Goal: Task Accomplishment & Management: Use online tool/utility

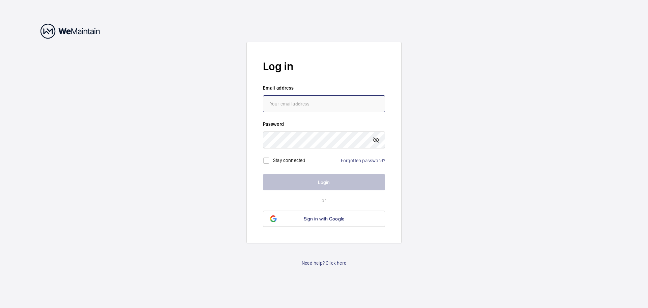
type input "[PERSON_NAME][EMAIL_ADDRESS][PERSON_NAME][DOMAIN_NAME]"
click at [310, 185] on button "Login" at bounding box center [324, 182] width 122 height 16
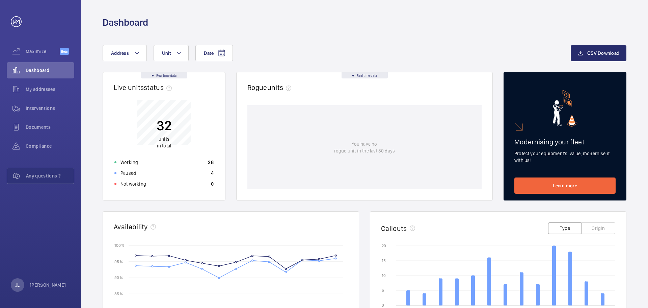
click at [597, 226] on button "Origin" at bounding box center [599, 227] width 34 height 11
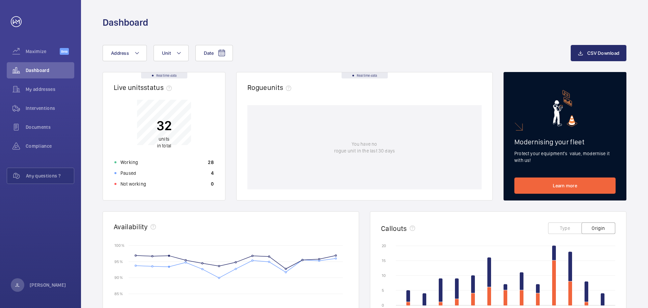
click at [568, 228] on button "Type" at bounding box center [565, 227] width 34 height 11
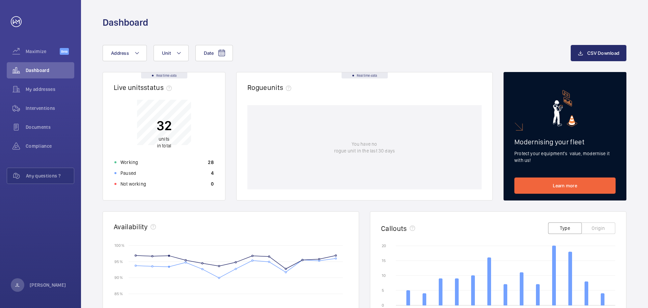
click at [593, 225] on button "Origin" at bounding box center [599, 227] width 34 height 11
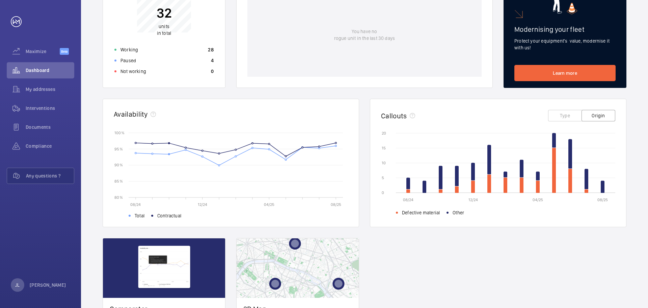
scroll to position [187, 0]
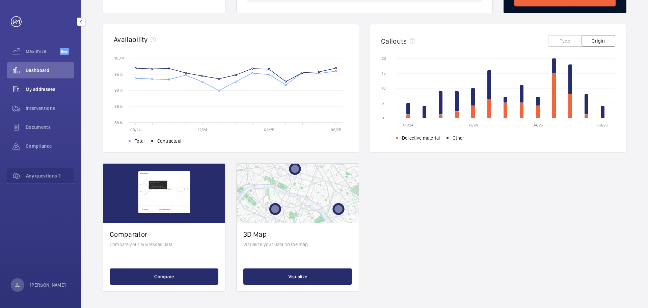
click at [56, 95] on div "My addresses" at bounding box center [41, 89] width 68 height 16
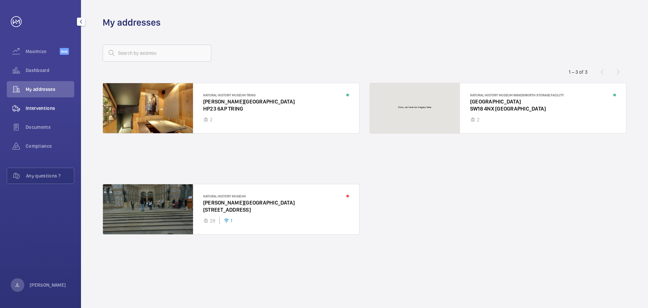
click at [48, 107] on span "Interventions" at bounding box center [50, 108] width 49 height 7
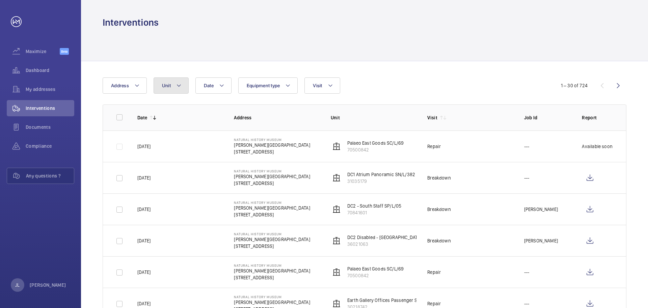
click at [177, 82] on mat-icon at bounding box center [178, 85] width 5 height 8
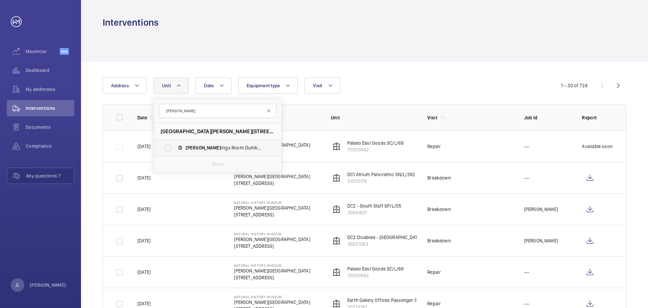
type input "[PERSON_NAME]"
click at [180, 148] on mat-icon at bounding box center [180, 147] width 5 height 5
click at [175, 148] on input "[PERSON_NAME] Room Dumbwaiter, 72607257" at bounding box center [168, 148] width 14 height 14
checkbox input "true"
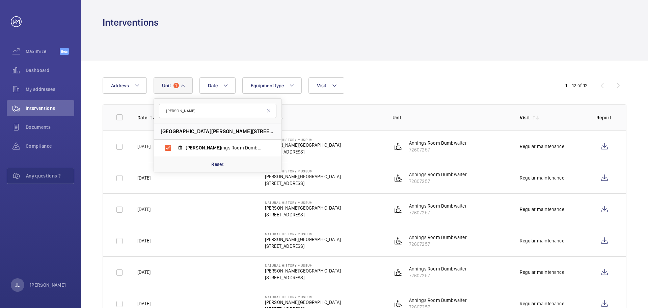
click at [406, 79] on div "Date Address Unit [GEOGRAPHIC_DATA][PERSON_NAME][STREET_ADDRESS][PERSON_NAME][P…" at bounding box center [324, 85] width 443 height 16
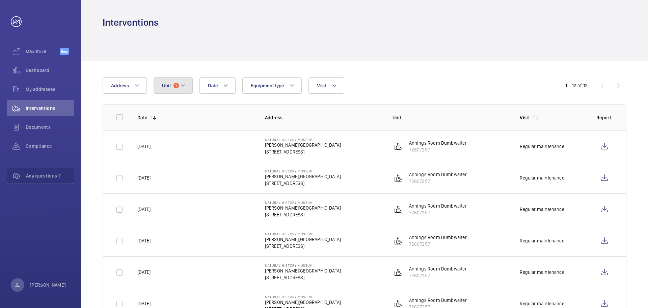
click at [184, 81] on button "Unit 1" at bounding box center [173, 85] width 39 height 16
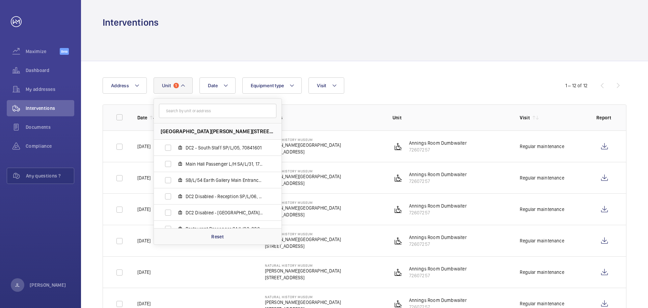
click at [184, 81] on button "Unit 1" at bounding box center [173, 85] width 39 height 16
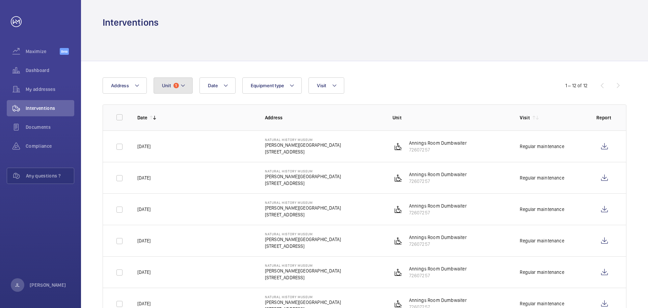
click at [180, 86] on mat-icon at bounding box center [182, 85] width 5 height 8
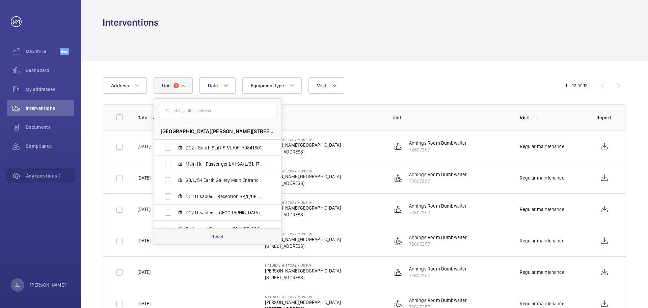
click at [221, 235] on p "Reset" at bounding box center [217, 236] width 12 height 7
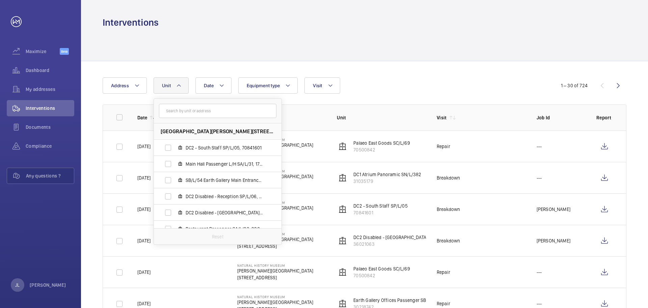
click at [442, 80] on div "Date Address [GEOGRAPHIC_DATA][PERSON_NAME] - South Staff SP/L/05, 70841601 [GE…" at bounding box center [324, 85] width 443 height 16
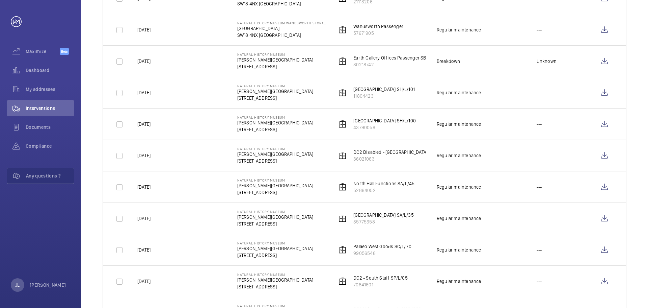
scroll to position [331, 0]
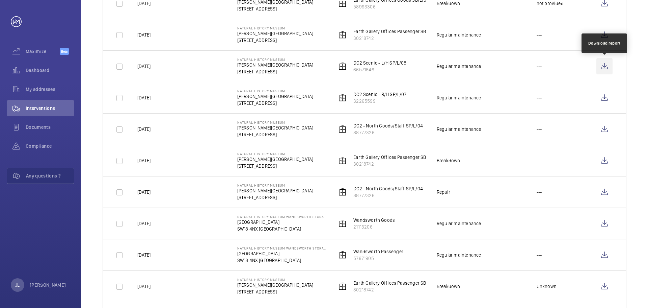
click at [607, 64] on wm-front-icon-button at bounding box center [605, 66] width 16 height 16
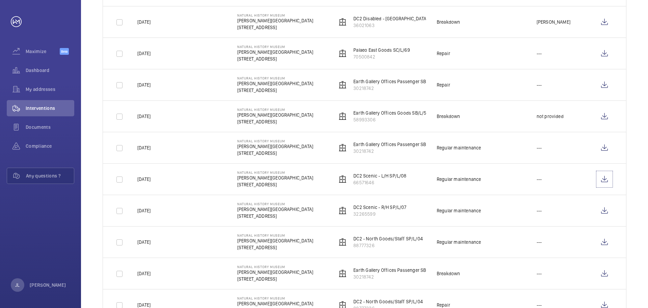
scroll to position [0, 0]
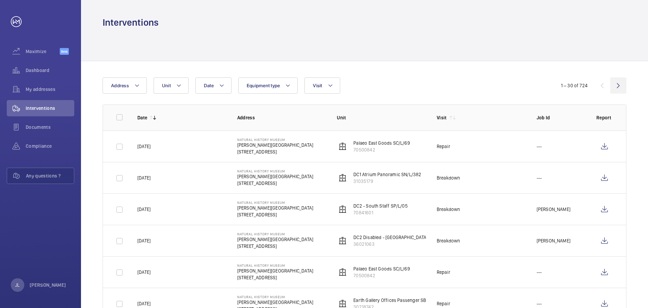
click at [617, 82] on wm-front-icon-button at bounding box center [619, 85] width 16 height 16
click at [328, 84] on mat-icon at bounding box center [330, 85] width 5 height 8
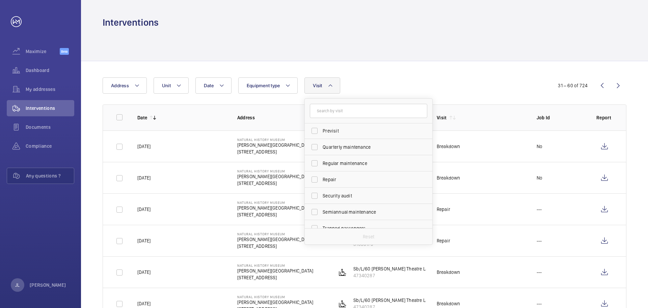
scroll to position [106, 0]
click at [366, 158] on span "Regular maintenance" at bounding box center [369, 155] width 93 height 7
click at [321, 158] on input "Regular maintenance" at bounding box center [315, 155] width 14 height 14
checkbox input "true"
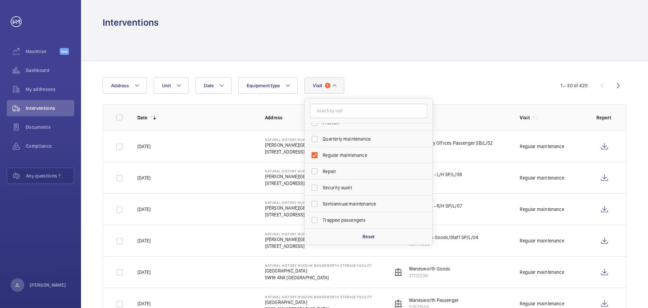
click at [422, 84] on div "Date Address Unit Equipment type Visit 1 Annual maintenance Breakdown Client me…" at bounding box center [324, 85] width 443 height 16
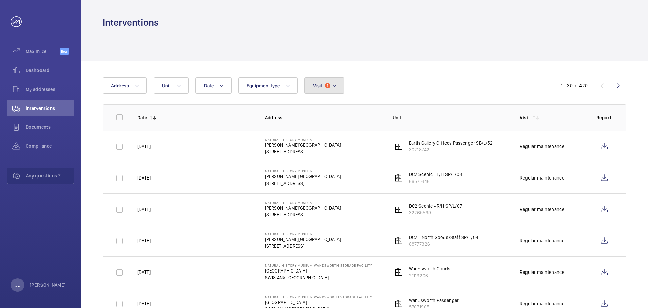
click at [318, 83] on span "Visit" at bounding box center [317, 85] width 9 height 5
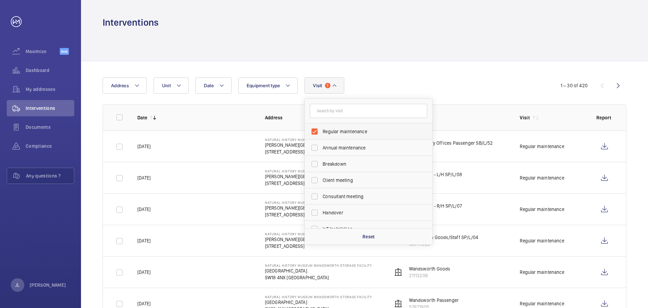
click at [326, 133] on span "Regular maintenance" at bounding box center [369, 131] width 93 height 7
click at [321, 133] on input "Regular maintenance" at bounding box center [315, 132] width 14 height 14
checkbox input "false"
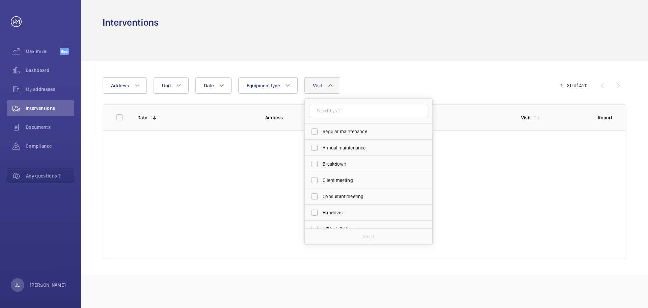
click at [366, 86] on div "Date Address Unit Equipment type Visit Regular maintenance Annual maintenance B…" at bounding box center [324, 85] width 443 height 16
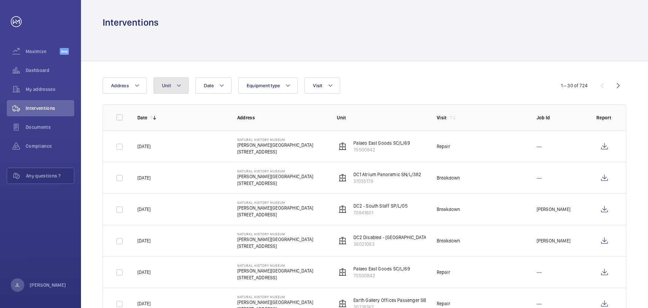
click at [179, 89] on mat-icon at bounding box center [178, 85] width 5 height 8
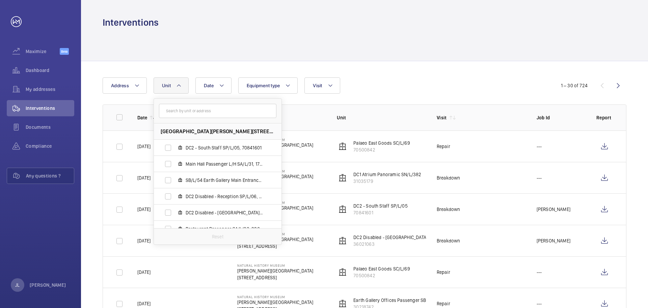
click at [202, 114] on input "text" at bounding box center [218, 111] width 118 height 14
type input "31"
click at [176, 162] on label "Main Hall Passenger L/H SA/L/ 31 , 17115168" at bounding box center [212, 164] width 117 height 16
click at [175, 162] on input "Main Hall Passenger L/H SA/L/ 31 , 17115168" at bounding box center [168, 164] width 14 height 14
checkbox input "true"
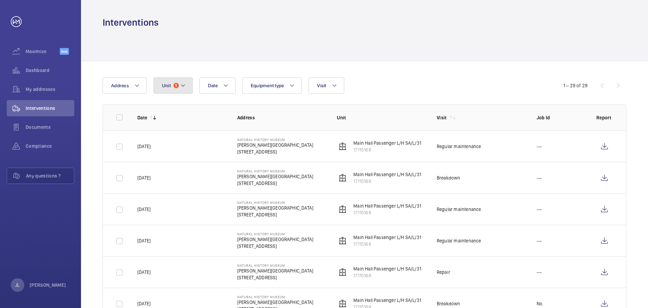
click at [165, 84] on span "Unit" at bounding box center [166, 85] width 9 height 5
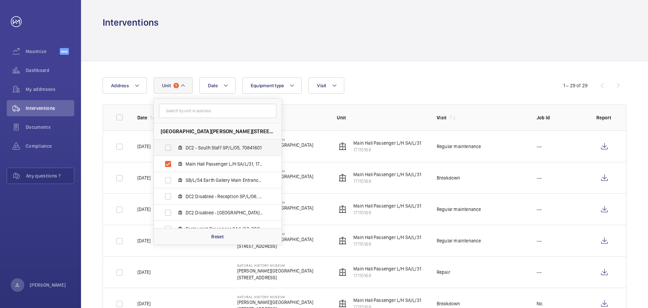
click at [172, 148] on label "DC2 - South Staff SP/L/05, 70841601" at bounding box center [212, 147] width 117 height 16
click at [172, 148] on input "DC2 - South Staff SP/L/05, 70841601" at bounding box center [168, 148] width 14 height 14
checkbox input "true"
click at [215, 236] on p "Reset" at bounding box center [217, 236] width 12 height 7
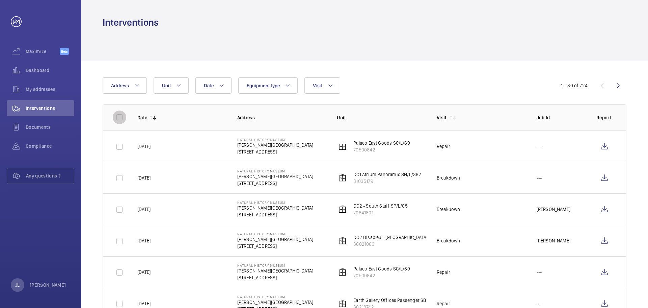
click at [123, 120] on input "checkbox" at bounding box center [120, 117] width 14 height 14
checkbox input "true"
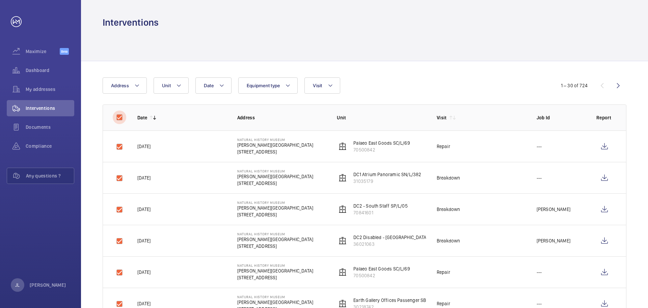
checkbox input "true"
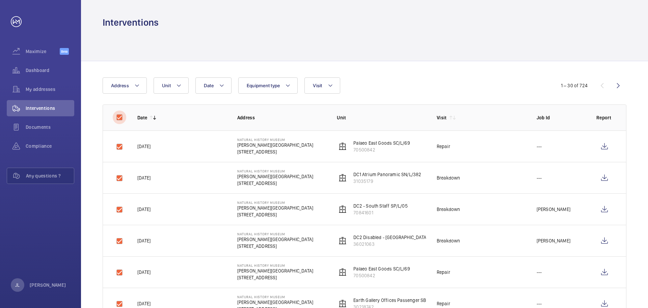
checkbox input "true"
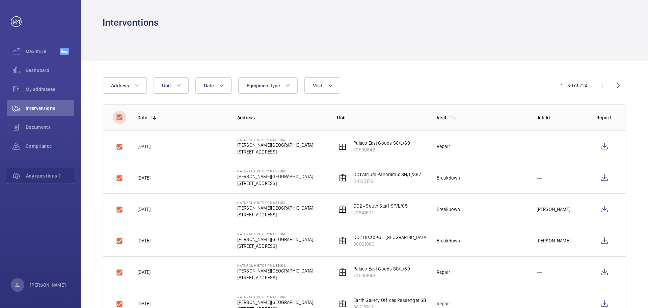
checkbox input "true"
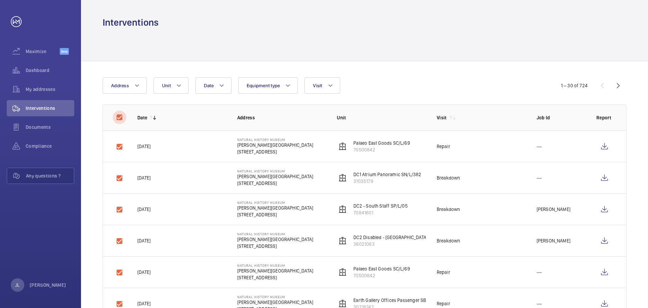
checkbox input "true"
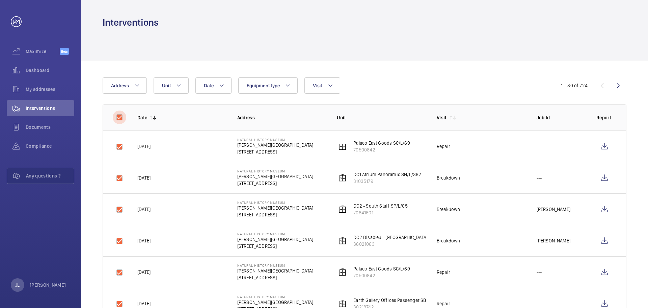
checkbox input "true"
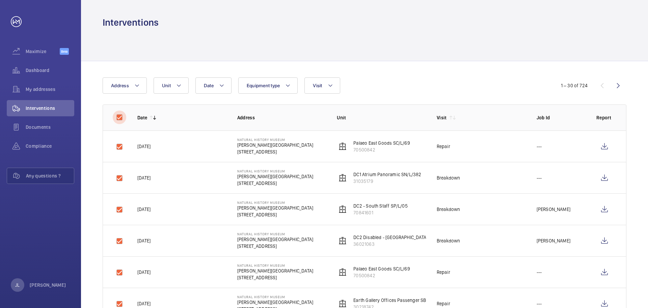
checkbox input "true"
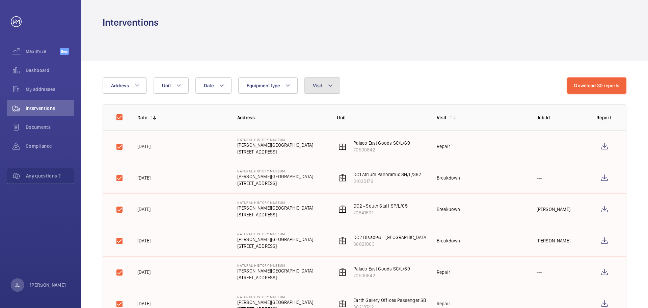
click at [323, 86] on button "Visit" at bounding box center [322, 85] width 35 height 16
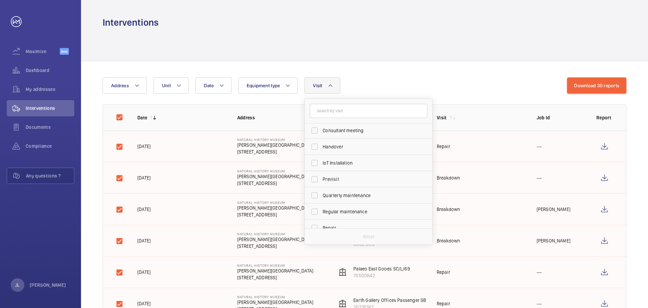
scroll to position [64, 0]
click at [321, 195] on label "Regular maintenance" at bounding box center [364, 196] width 118 height 16
click at [321, 195] on input "Regular maintenance" at bounding box center [315, 197] width 14 height 14
checkbox input "true"
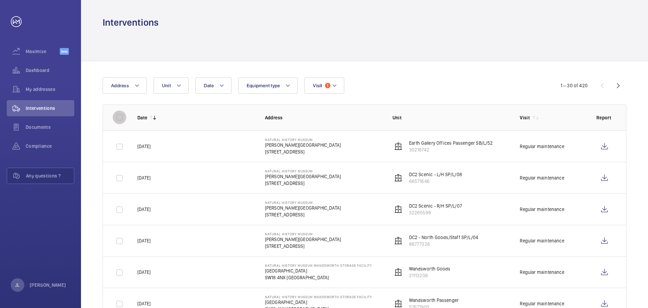
click at [118, 111] on input "checkbox" at bounding box center [120, 117] width 14 height 14
checkbox input "true"
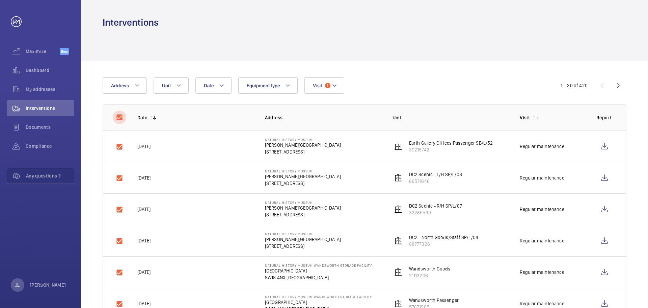
checkbox input "true"
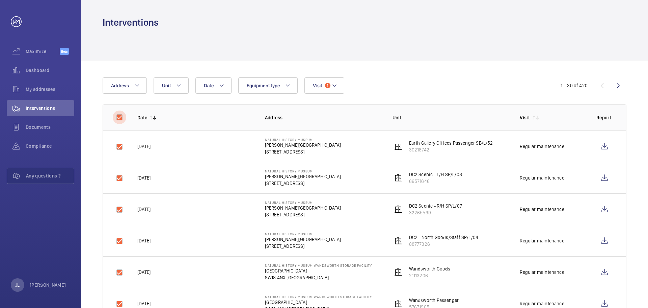
checkbox input "true"
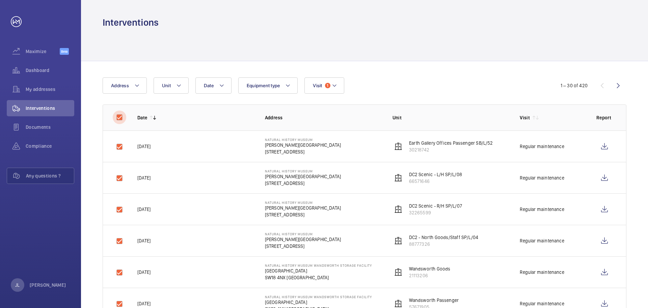
checkbox input "true"
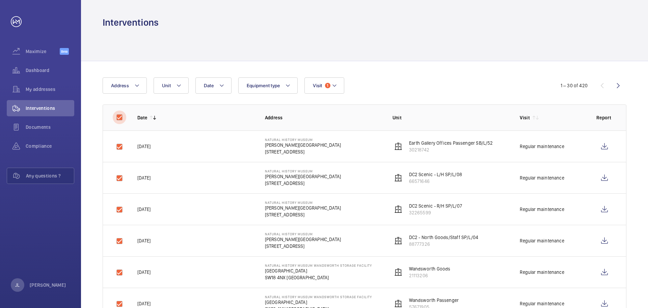
checkbox input "true"
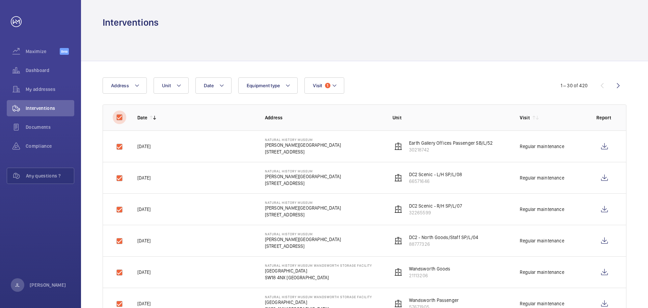
checkbox input "true"
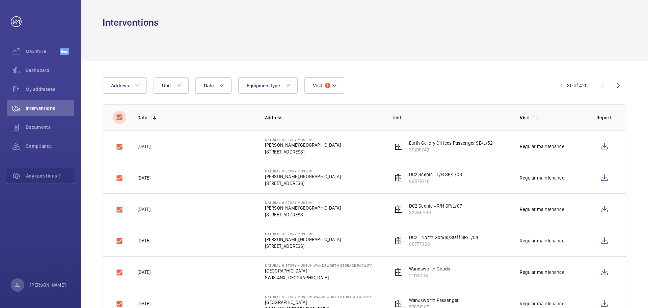
checkbox input "true"
click at [612, 82] on button "Download 30 reports" at bounding box center [596, 85] width 59 height 16
click at [528, 86] on div "Date Address Unit Equipment type Visit 1" at bounding box center [335, 85] width 465 height 16
click at [599, 79] on button "Download 30 reports" at bounding box center [596, 85] width 59 height 16
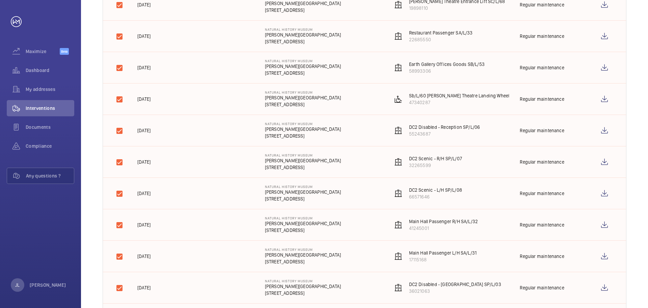
scroll to position [781, 0]
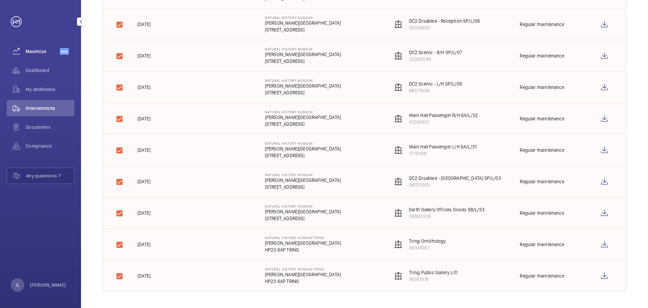
click at [44, 51] on span "Maximize" at bounding box center [43, 51] width 34 height 7
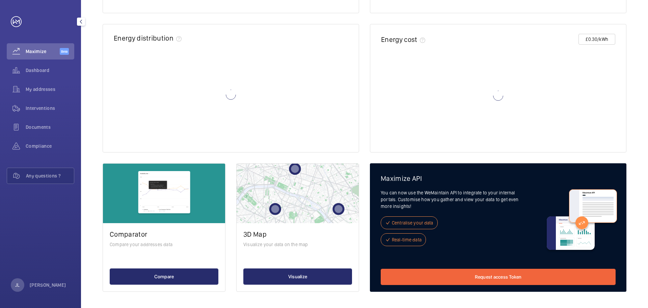
scroll to position [219, 0]
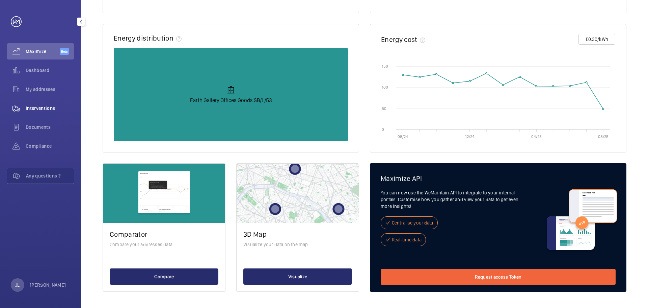
click at [36, 109] on span "Interventions" at bounding box center [50, 108] width 49 height 7
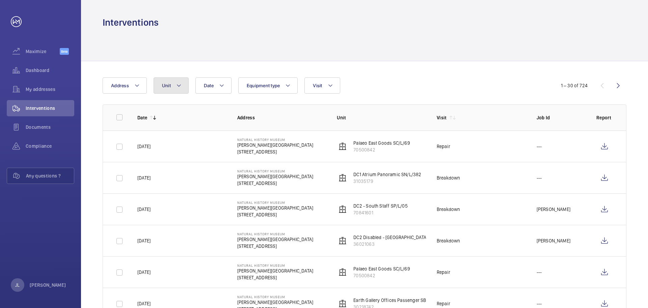
click at [165, 86] on span "Unit" at bounding box center [166, 85] width 9 height 5
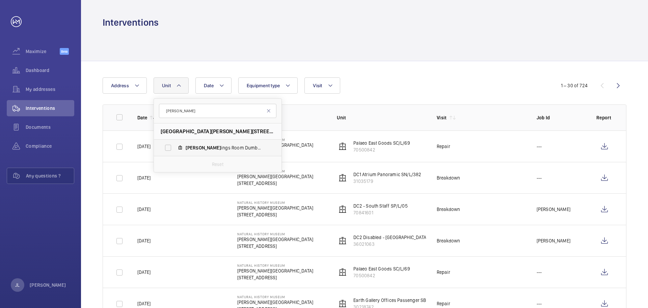
type input "[PERSON_NAME]"
click at [196, 146] on span "[PERSON_NAME] Room Dumbwaiter, 72607257" at bounding box center [225, 147] width 78 height 7
click at [175, 146] on input "[PERSON_NAME] Room Dumbwaiter, 72607257" at bounding box center [168, 148] width 14 height 14
checkbox input "true"
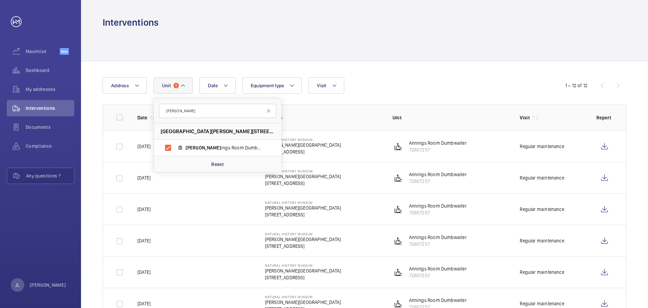
click at [457, 94] on wm-front-table "Date Address Unit [GEOGRAPHIC_DATA][PERSON_NAME][STREET_ADDRESS][PERSON_NAME][P…" at bounding box center [365, 292] width 524 height 430
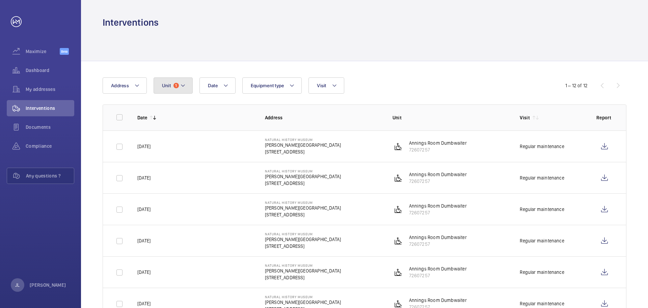
click at [178, 87] on span "1" at bounding box center [176, 85] width 5 height 5
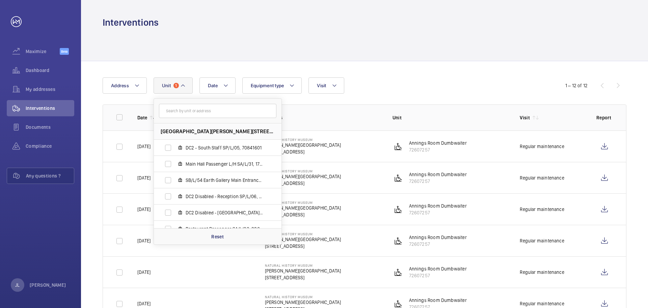
click at [191, 113] on input "text" at bounding box center [218, 111] width 118 height 14
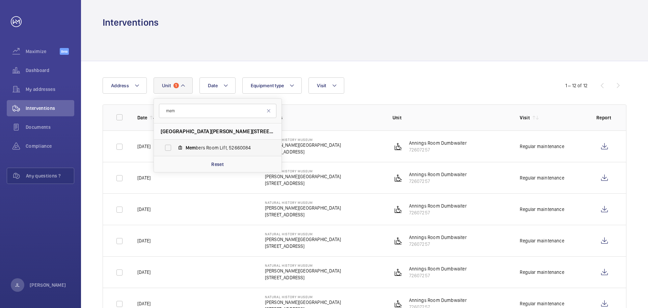
type input "mem"
click at [213, 147] on span "Mem bers Room Lift, 52660084" at bounding box center [225, 147] width 78 height 7
click at [175, 147] on input "Mem bers Room Lift, 52660084" at bounding box center [168, 148] width 14 height 14
checkbox input "true"
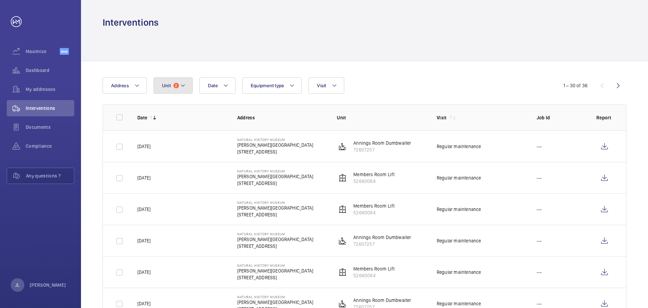
click at [181, 85] on mat-icon at bounding box center [182, 85] width 5 height 8
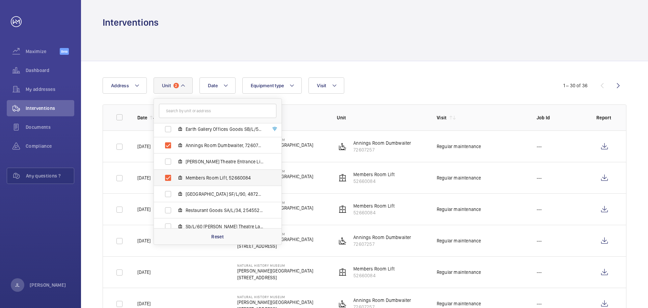
scroll to position [95, 0]
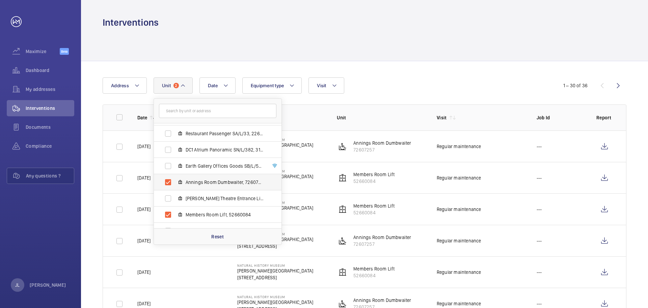
click at [243, 179] on span "Annings Room Dumbwaiter, 72607257" at bounding box center [225, 182] width 78 height 7
click at [175, 179] on input "Annings Room Dumbwaiter, 72607257" at bounding box center [168, 182] width 14 height 14
checkbox input "false"
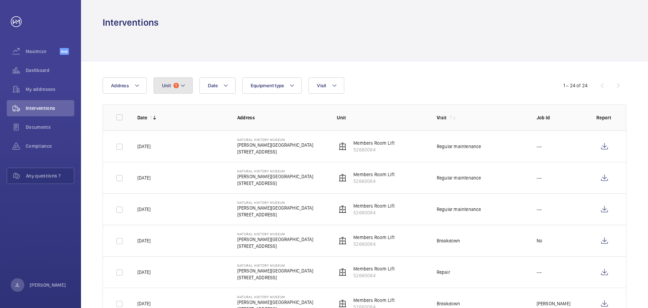
drag, startPoint x: 179, startPoint y: 80, endPoint x: 182, endPoint y: 92, distance: 11.8
click at [179, 80] on button "Unit 1" at bounding box center [173, 85] width 39 height 16
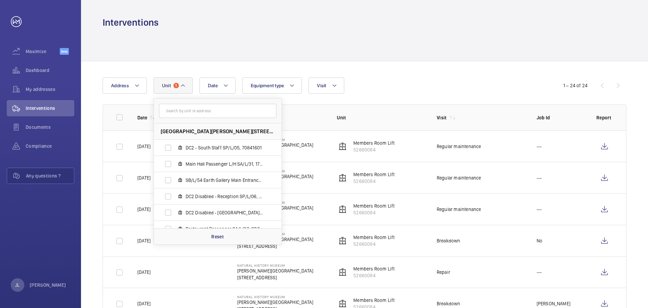
click at [188, 114] on input "text" at bounding box center [218, 111] width 118 height 14
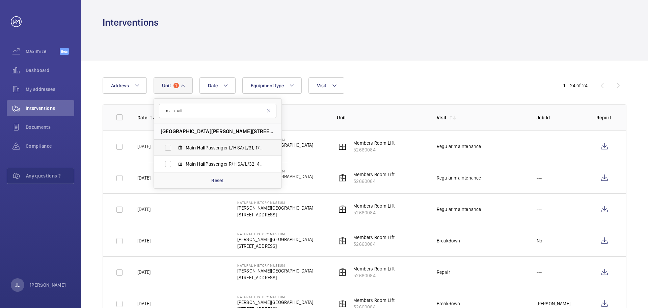
type input "main hall"
click at [213, 151] on label "Main Hall Passenger L/H SA/L/31, 17115168" at bounding box center [212, 147] width 117 height 16
click at [175, 151] on input "Main Hall Passenger L/H SA/L/31, 17115168" at bounding box center [168, 148] width 14 height 14
checkbox input "true"
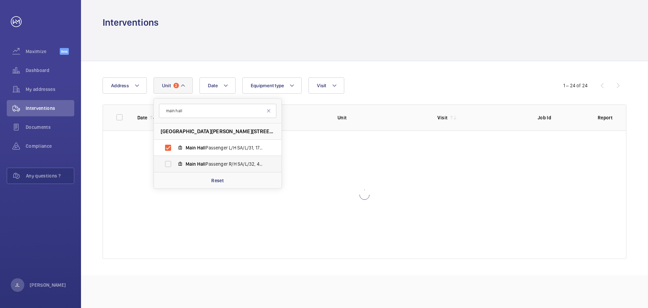
click at [213, 165] on span "Main Hall Passenger R/H SA/L/32, 41245001" at bounding box center [225, 163] width 78 height 7
click at [175, 165] on input "Main Hall Passenger R/H SA/L/32, 41245001" at bounding box center [168, 164] width 14 height 14
checkbox input "true"
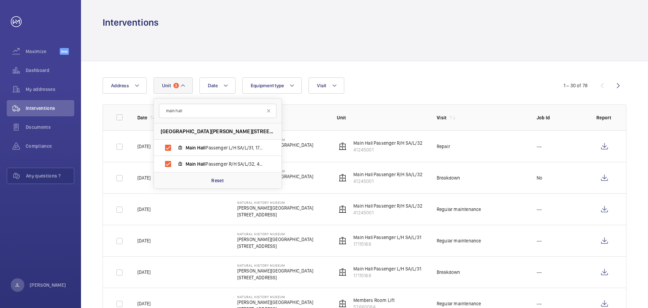
click at [369, 88] on div "Date Address Unit [GEOGRAPHIC_DATA][PERSON_NAME][STREET_ADDRESS] SA/L/32, 41245…" at bounding box center [324, 85] width 443 height 16
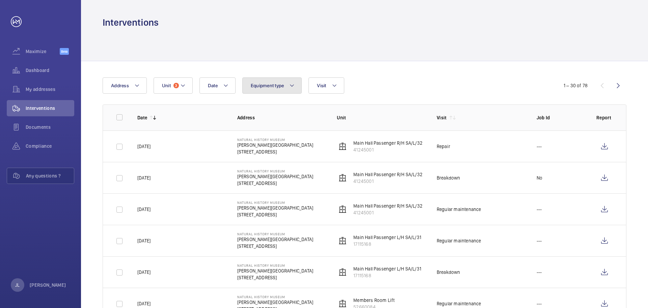
click at [295, 88] on button "Equipment type" at bounding box center [272, 85] width 60 height 16
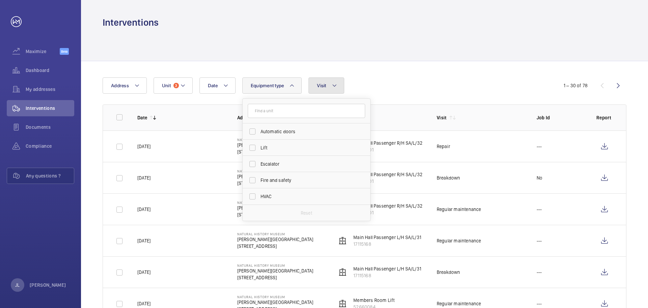
drag, startPoint x: 311, startPoint y: 91, endPoint x: 315, endPoint y: 91, distance: 4.1
click at [314, 91] on button "Visit" at bounding box center [326, 85] width 35 height 16
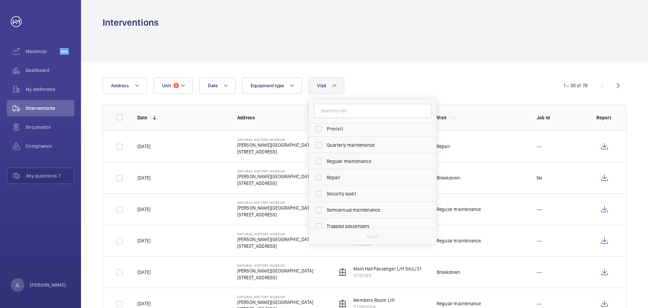
scroll to position [106, 0]
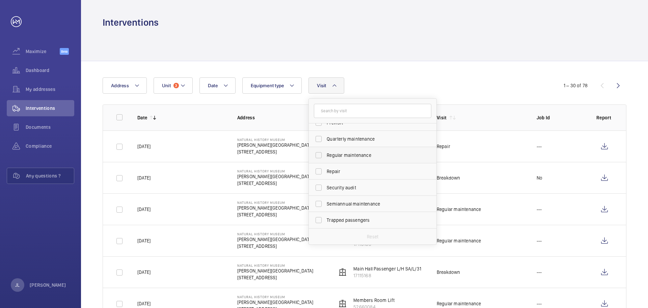
click at [355, 156] on span "Regular maintenance" at bounding box center [373, 155] width 93 height 7
click at [326, 156] on input "Regular maintenance" at bounding box center [319, 155] width 14 height 14
checkbox input "true"
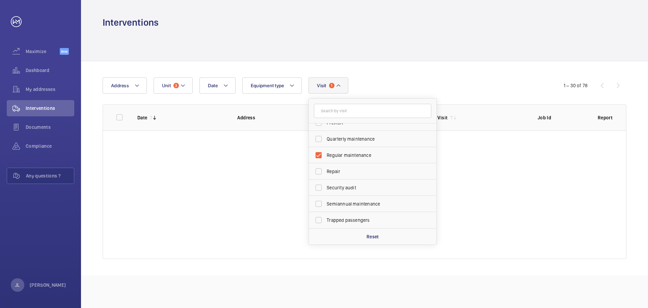
click at [434, 91] on div "Date Address Unit 3 Equipment type Visit 1 Annual maintenance Breakdown Client …" at bounding box center [324, 85] width 443 height 16
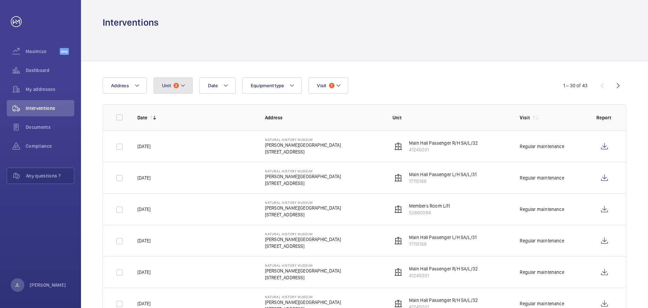
click at [182, 89] on button "Unit 3" at bounding box center [173, 85] width 39 height 16
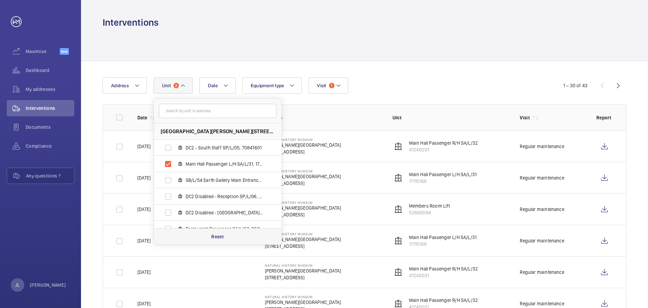
click at [198, 230] on div "Reset" at bounding box center [218, 236] width 128 height 16
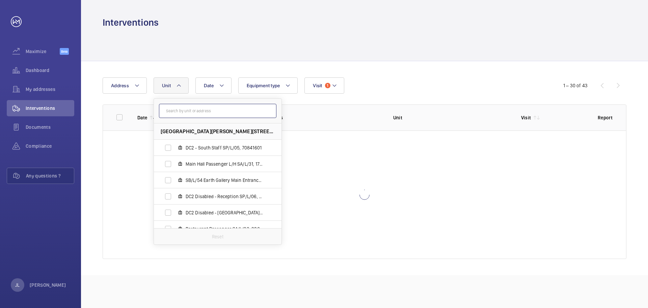
click at [189, 114] on input "text" at bounding box center [218, 111] width 118 height 14
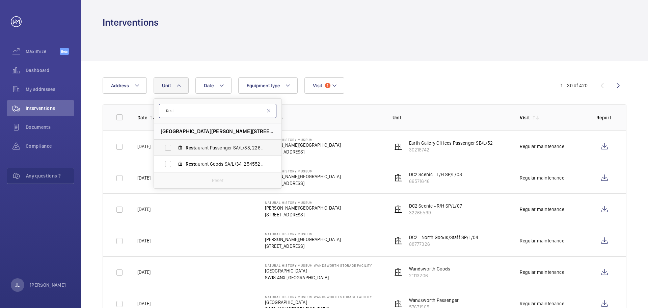
type input "Rest"
click at [206, 144] on span "Rest aurant Passenger SA/L/33, 22685550" at bounding box center [225, 147] width 78 height 7
click at [175, 144] on input "Rest aurant Passenger SA/L/33, 22685550" at bounding box center [168, 148] width 14 height 14
checkbox input "true"
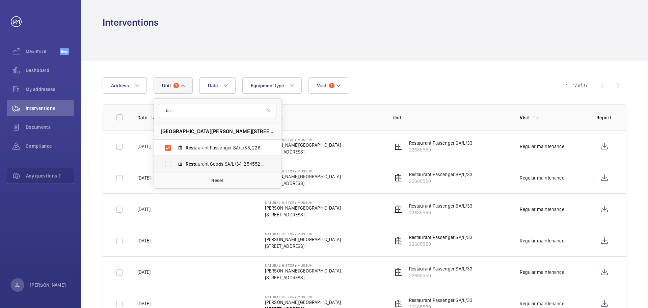
click at [190, 161] on span "Rest" at bounding box center [191, 163] width 10 height 5
click at [166, 163] on label "Rest aurant Goods SA/L/34, 25455207" at bounding box center [212, 164] width 117 height 16
click at [166, 163] on input "Rest aurant Goods SA/L/34, 25455207" at bounding box center [168, 164] width 14 height 14
checkbox input "true"
click at [223, 181] on p "Reset" at bounding box center [217, 180] width 12 height 7
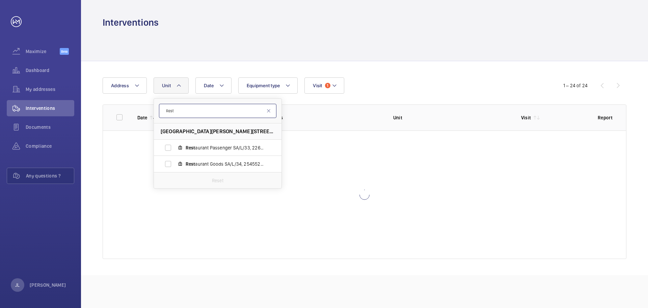
click at [195, 111] on input "Rest" at bounding box center [218, 111] width 118 height 14
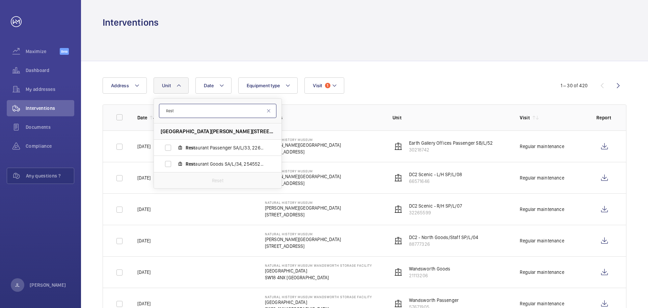
drag, startPoint x: 195, startPoint y: 111, endPoint x: 141, endPoint y: 110, distance: 53.7
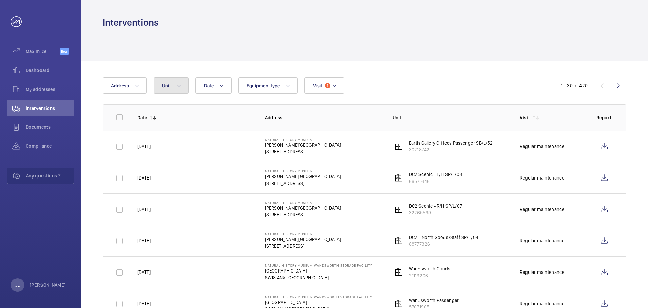
click at [174, 85] on button "Unit" at bounding box center [171, 85] width 35 height 16
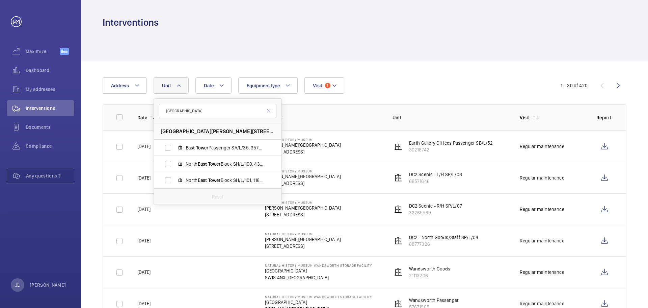
type input "[GEOGRAPHIC_DATA]"
click at [230, 148] on span "[GEOGRAPHIC_DATA] SA/L/35, 35775358" at bounding box center [225, 147] width 78 height 7
click at [175, 148] on input "[GEOGRAPHIC_DATA] SA/L/35, 35775358" at bounding box center [168, 148] width 14 height 14
click at [166, 151] on label "[GEOGRAPHIC_DATA] SA/L/35, 35775358" at bounding box center [212, 147] width 117 height 16
click at [166, 151] on input "[GEOGRAPHIC_DATA] SA/L/35, 35775358" at bounding box center [168, 148] width 14 height 14
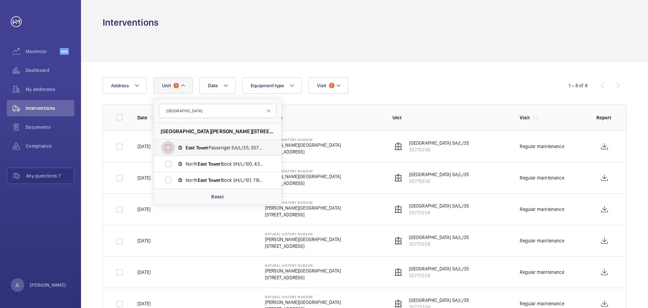
checkbox input "false"
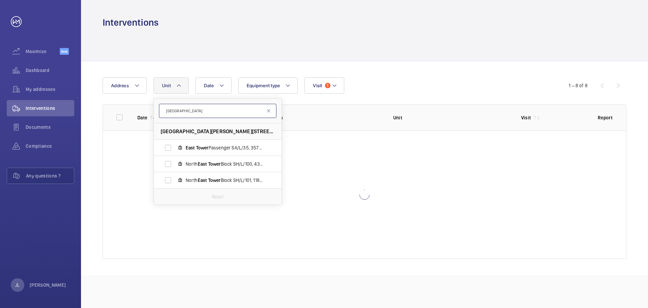
click at [190, 112] on input "[GEOGRAPHIC_DATA]" at bounding box center [218, 111] width 118 height 14
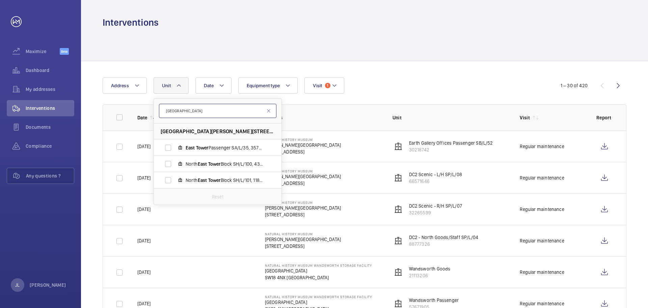
drag, startPoint x: 201, startPoint y: 111, endPoint x: 141, endPoint y: 109, distance: 59.8
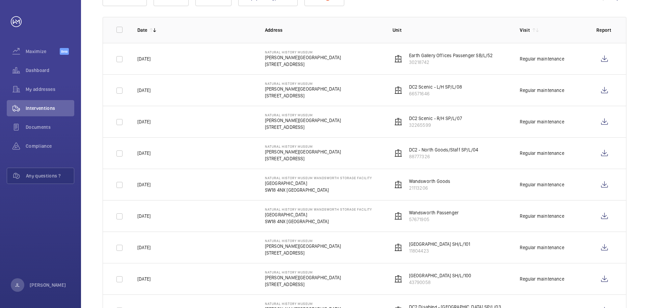
scroll to position [44, 0]
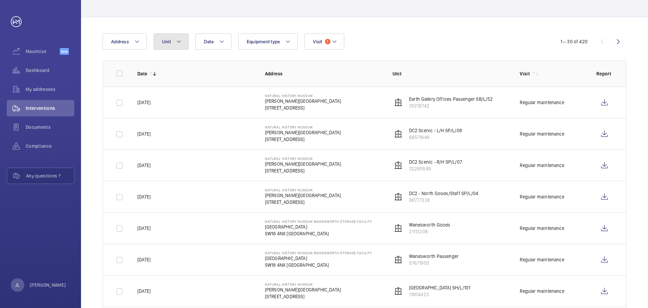
click at [165, 44] on button "Unit" at bounding box center [171, 41] width 35 height 16
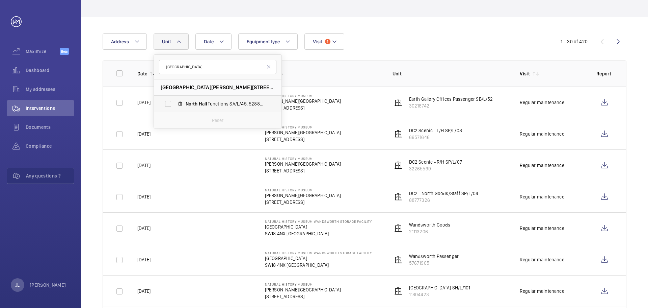
type input "[GEOGRAPHIC_DATA]"
click at [208, 99] on label "North Hall Functions SA/L/45, 52884052" at bounding box center [212, 104] width 117 height 16
click at [175, 99] on input "North Hall Functions SA/L/45, 52884052" at bounding box center [168, 104] width 14 height 14
checkbox input "true"
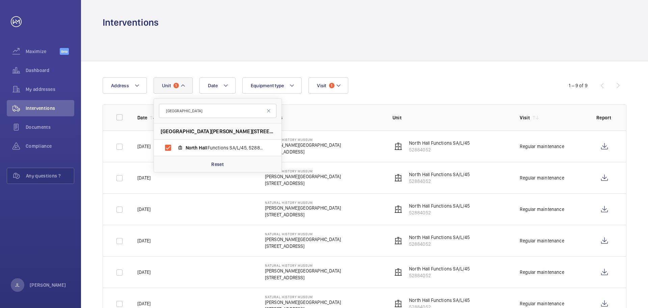
click at [480, 85] on div "Date Address Unit [GEOGRAPHIC_DATA][STREET_ADDRESS][PERSON_NAME] Functions SA/L…" at bounding box center [324, 85] width 443 height 16
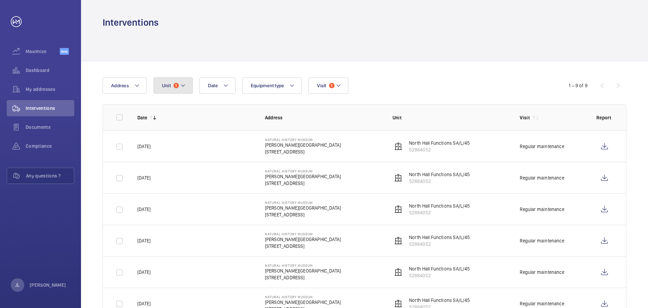
click at [155, 86] on button "Unit 1" at bounding box center [173, 85] width 39 height 16
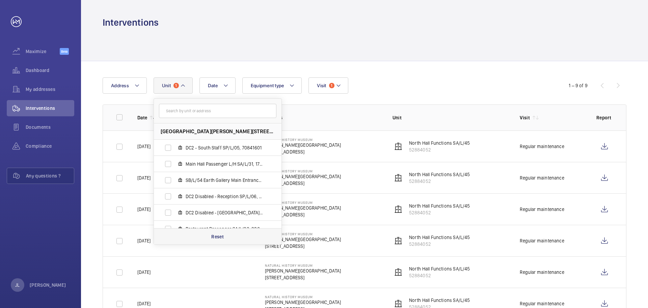
click at [215, 239] on p "Reset" at bounding box center [217, 236] width 12 height 7
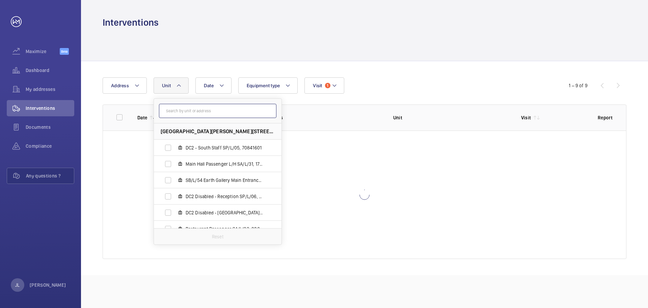
click at [207, 112] on input "text" at bounding box center [218, 111] width 118 height 14
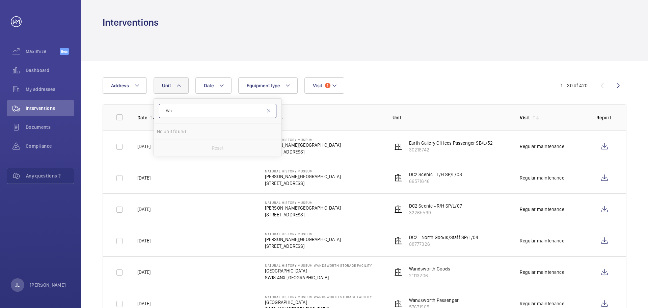
type input "W"
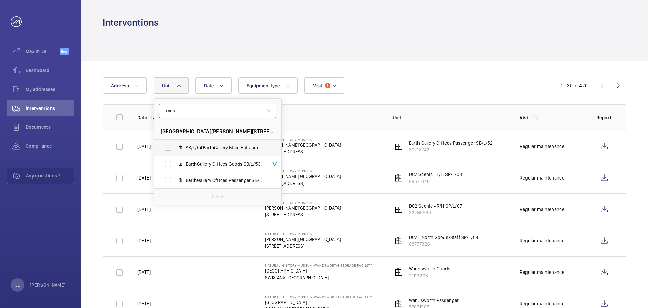
type input "Earth"
click at [241, 148] on span "SB/L/54 Earth Gallery Main Entrance Disabled SB/L/54, 56421022" at bounding box center [225, 147] width 78 height 7
click at [175, 148] on input "SB/L/54 Earth Gallery Main Entrance Disabled SB/L/54, 56421022" at bounding box center [168, 148] width 14 height 14
checkbox input "true"
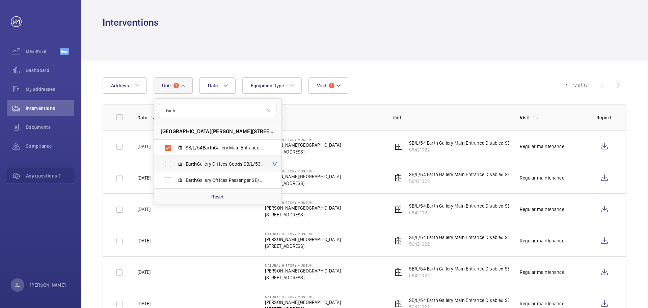
click at [228, 161] on span "Earth Gallery Offices Goods SB/L/53, 58993306" at bounding box center [225, 163] width 78 height 7
click at [175, 161] on input "Earth Gallery Offices Goods SB/L/53, 58993306" at bounding box center [168, 164] width 14 height 14
checkbox input "true"
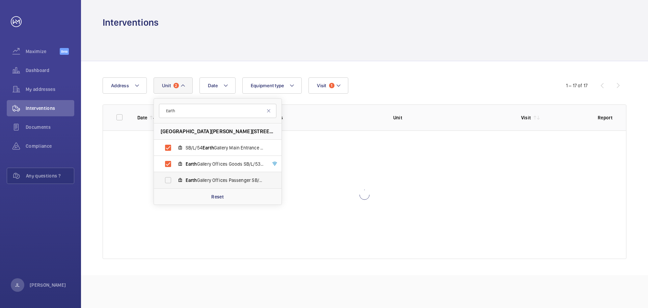
click at [219, 183] on span "Earth Gallery Offices Passenger SB/L/52, 30218742" at bounding box center [225, 180] width 78 height 7
click at [175, 183] on input "Earth Gallery Offices Passenger SB/L/52, 30218742" at bounding box center [168, 180] width 14 height 14
checkbox input "true"
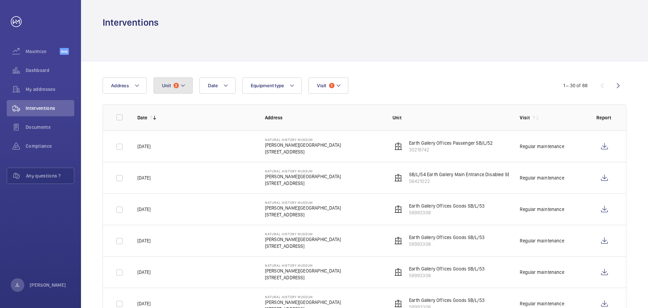
click at [177, 91] on button "Unit 3" at bounding box center [173, 85] width 39 height 16
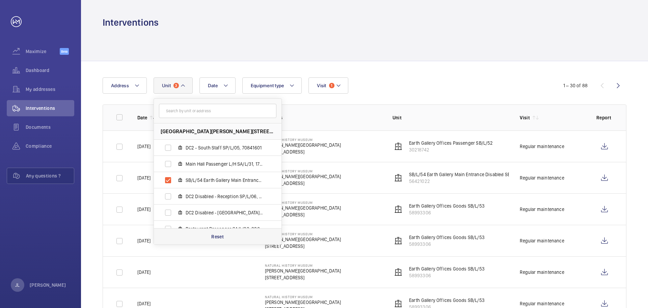
click at [214, 238] on p "Reset" at bounding box center [217, 236] width 12 height 7
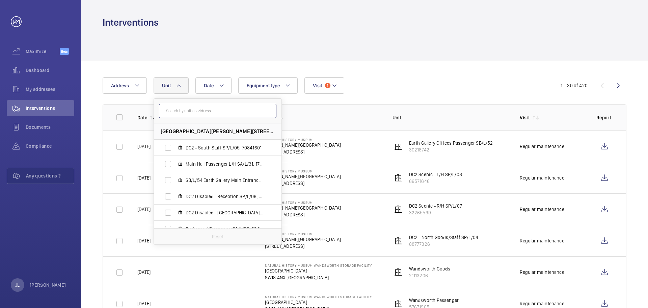
click at [211, 114] on input "text" at bounding box center [218, 111] width 118 height 14
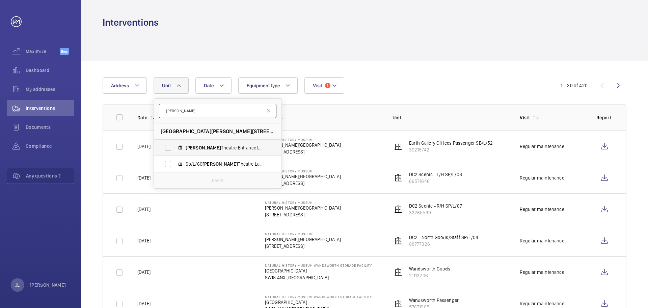
type input "[PERSON_NAME]"
click at [224, 145] on span "[PERSON_NAME] Theatre Entrance Lift SC/L/68, 19898110" at bounding box center [225, 147] width 78 height 7
click at [175, 145] on input "[PERSON_NAME] Theatre Entrance Lift SC/L/68, 19898110" at bounding box center [168, 148] width 14 height 14
checkbox input "true"
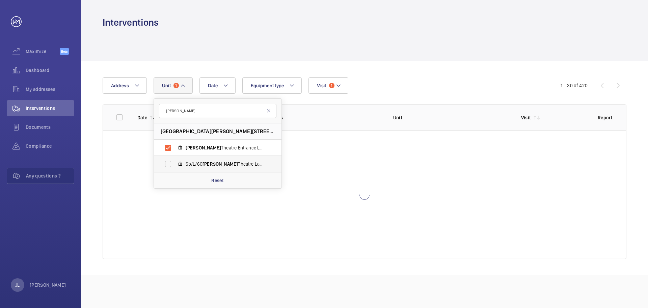
click at [223, 162] on span "Sb/L/60 [PERSON_NAME] Theatre Landing Wheel Chair, 47340287" at bounding box center [225, 163] width 78 height 7
click at [175, 162] on input "Sb/L/60 [PERSON_NAME] Theatre Landing Wheel Chair, 47340287" at bounding box center [168, 164] width 14 height 14
checkbox input "true"
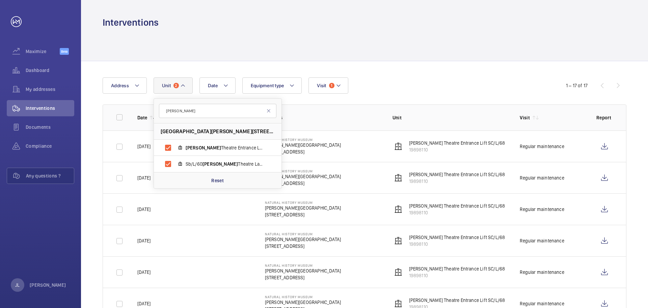
click at [393, 88] on div "Date Address Unit [GEOGRAPHIC_DATA][PERSON_NAME][PERSON_NAME][STREET_ADDRESS][P…" at bounding box center [324, 85] width 443 height 16
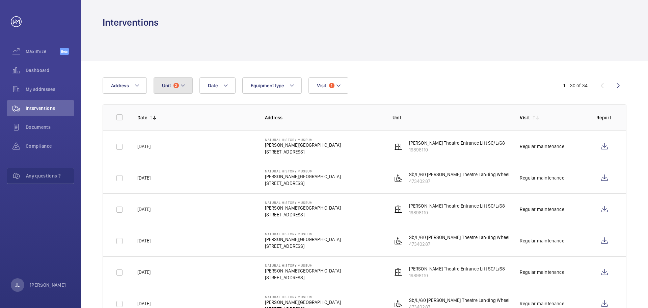
click at [181, 90] on button "Unit 2" at bounding box center [173, 85] width 39 height 16
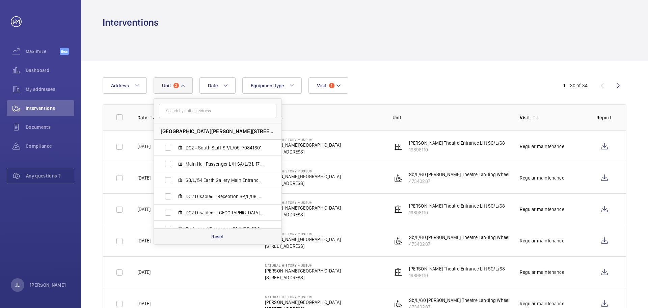
click at [202, 233] on div "Reset" at bounding box center [218, 236] width 128 height 16
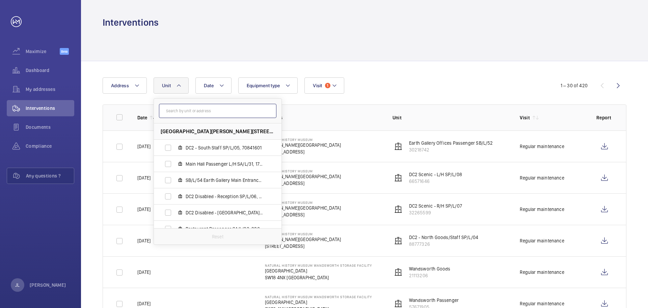
click at [213, 112] on input "text" at bounding box center [218, 111] width 118 height 14
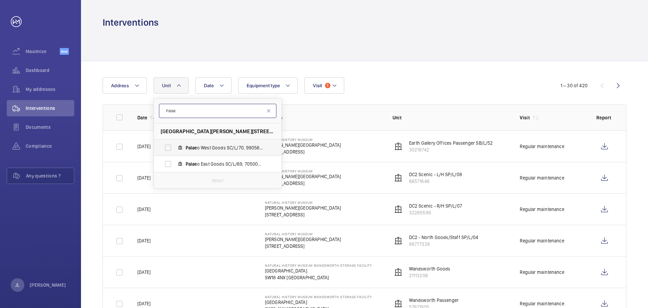
type input "Palae"
click at [197, 145] on span "Palae o West Goods SC/L/70, 99056548" at bounding box center [225, 147] width 78 height 7
click at [175, 145] on input "Palae o West Goods SC/L/70, 99056548" at bounding box center [168, 148] width 14 height 14
checkbox input "true"
click at [194, 164] on span "Palae" at bounding box center [191, 163] width 11 height 5
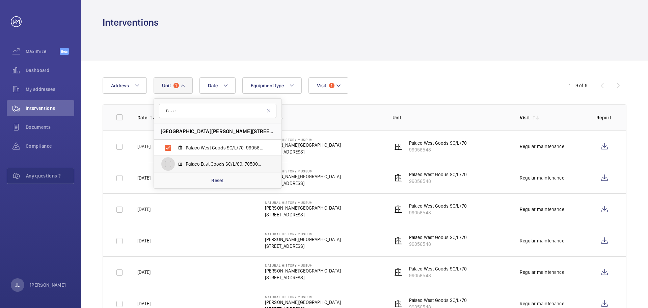
click at [175, 164] on input "Palae o East Goods SC/L/69, 70500842" at bounding box center [168, 164] width 14 height 14
checkbox input "true"
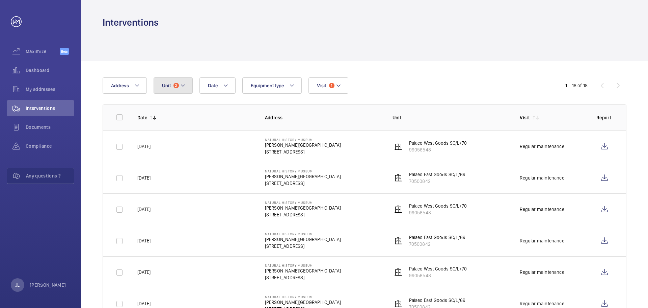
click at [184, 86] on mat-icon at bounding box center [182, 85] width 5 height 8
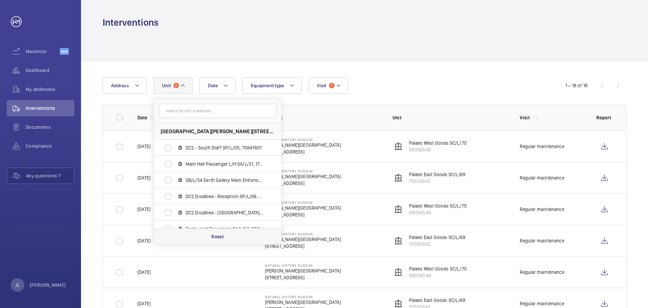
click at [203, 237] on div "Reset" at bounding box center [218, 236] width 128 height 16
click at [199, 115] on input "text" at bounding box center [218, 111] width 118 height 14
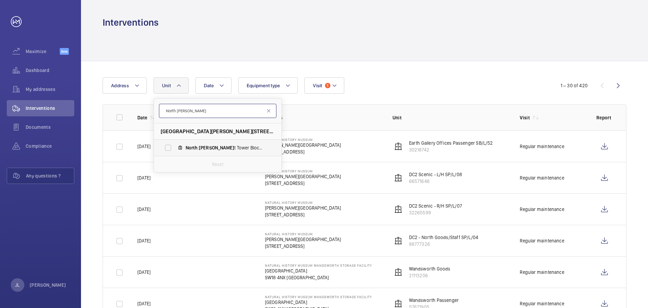
type input "North [PERSON_NAME]"
click at [181, 150] on mat-icon at bounding box center [180, 147] width 5 height 5
click at [175, 150] on input "[GEOGRAPHIC_DATA][PERSON_NAME] SF/L/90, 48726889" at bounding box center [168, 148] width 14 height 14
checkbox input "true"
click at [424, 95] on wm-front-table "Date Address Unit [GEOGRAPHIC_DATA][PERSON_NAME][STREET_ADDRESS][PERSON_NAME][P…" at bounding box center [365, 229] width 524 height 305
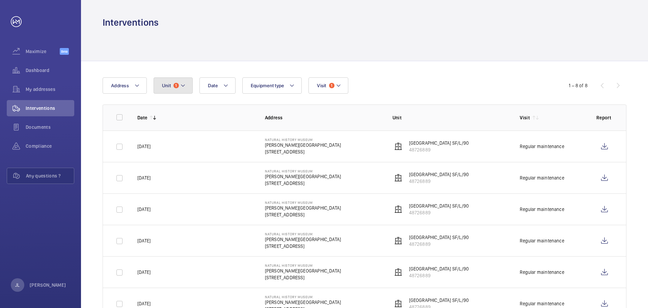
drag, startPoint x: 186, startPoint y: 90, endPoint x: 185, endPoint y: 97, distance: 6.9
click at [186, 90] on button "Unit 1" at bounding box center [173, 85] width 39 height 16
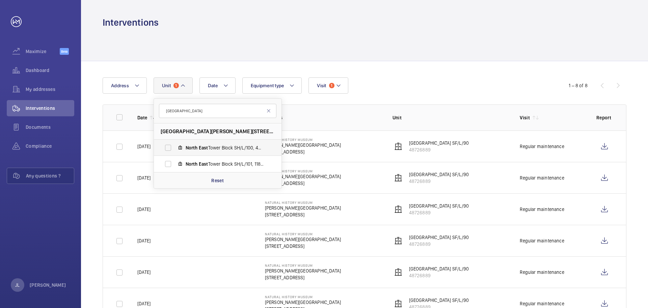
type input "[GEOGRAPHIC_DATA]"
click at [202, 154] on label "[GEOGRAPHIC_DATA] SH/L/100, 43790058" at bounding box center [212, 147] width 117 height 16
click at [175, 154] on input "[GEOGRAPHIC_DATA] SH/L/100, 43790058" at bounding box center [168, 148] width 14 height 14
checkbox input "true"
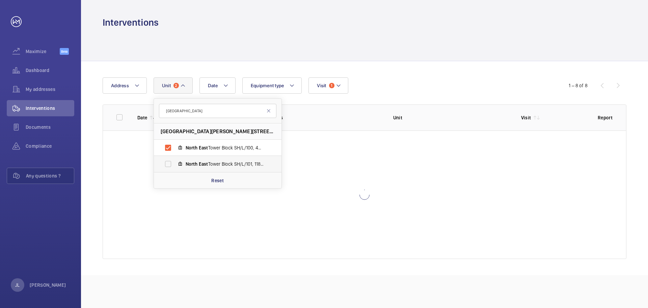
click at [200, 164] on span "East" at bounding box center [203, 163] width 9 height 5
click at [175, 164] on input "[GEOGRAPHIC_DATA] SH/L/101, 11804423" at bounding box center [168, 164] width 14 height 14
checkbox input "true"
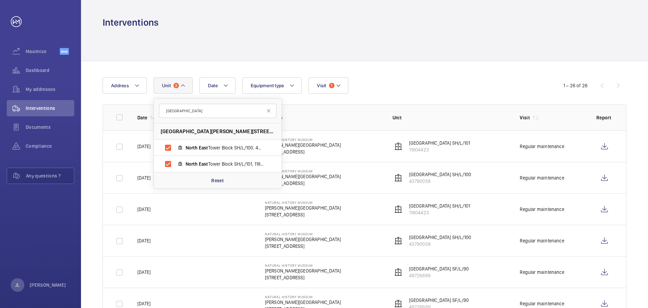
click at [394, 90] on div "Date Address Unit [GEOGRAPHIC_DATA][STREET_ADDRESS][PERSON_NAME]/L/100, 4379005…" at bounding box center [324, 85] width 443 height 16
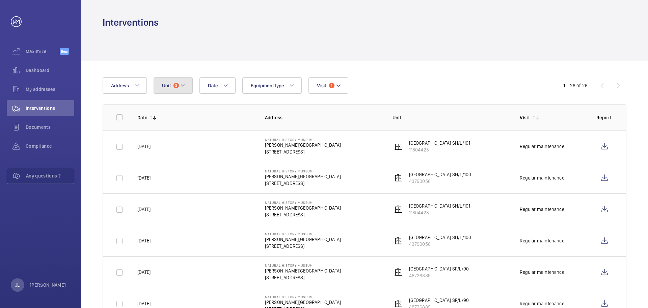
click at [174, 91] on button "Unit 3" at bounding box center [173, 85] width 39 height 16
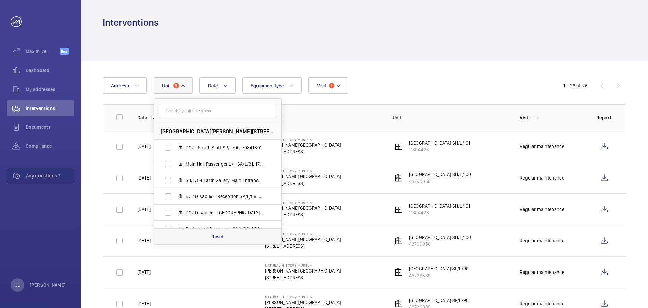
drag, startPoint x: 212, startPoint y: 238, endPoint x: 211, endPoint y: 233, distance: 5.8
click at [212, 238] on p "Reset" at bounding box center [217, 236] width 12 height 7
click at [218, 113] on input "text" at bounding box center [218, 111] width 118 height 14
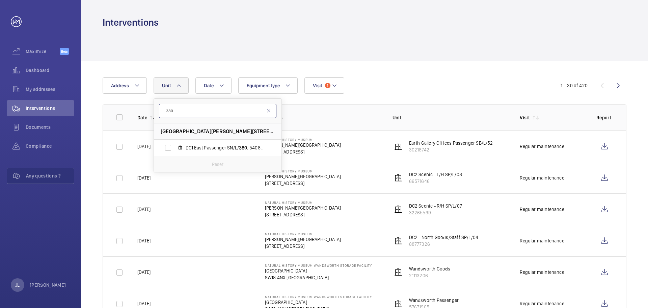
type input "380"
click at [216, 145] on span "DC1 East Passenger SN/L/ 380 , 54087804" at bounding box center [225, 147] width 78 height 7
click at [175, 145] on input "DC1 East Passenger SN/L/ 380 , 54087804" at bounding box center [168, 148] width 14 height 14
checkbox input "true"
drag, startPoint x: 368, startPoint y: 82, endPoint x: 373, endPoint y: 82, distance: 4.4
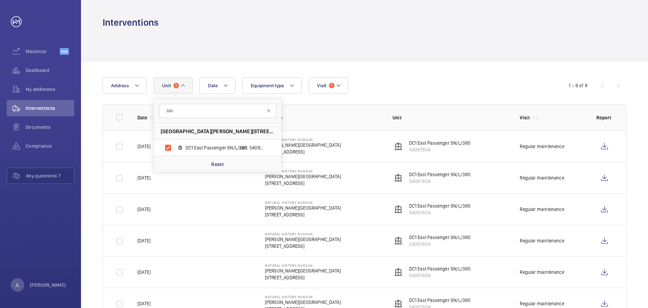
click at [369, 82] on div "Date Address [STREET_ADDRESS][GEOGRAPHIC_DATA][PERSON_NAME] SN/L/ 380 , 5408780…" at bounding box center [324, 85] width 443 height 16
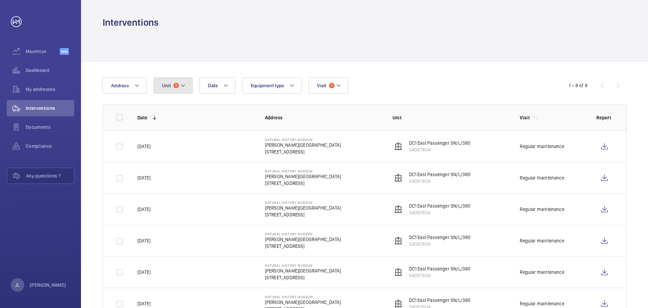
click at [181, 89] on mat-icon at bounding box center [182, 85] width 5 height 8
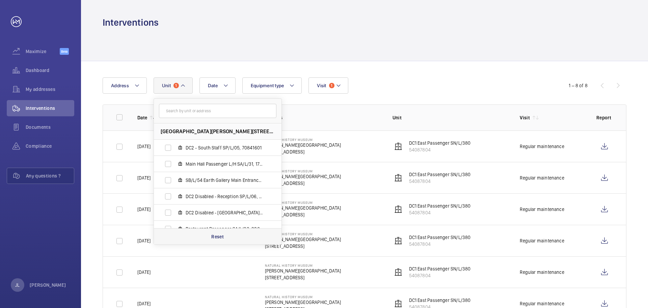
click at [220, 239] on p "Reset" at bounding box center [217, 236] width 12 height 7
click at [245, 105] on input "text" at bounding box center [218, 111] width 118 height 14
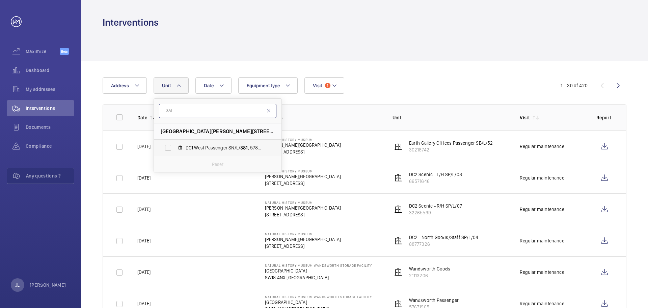
type input "381"
click at [182, 149] on mat-icon at bounding box center [180, 147] width 5 height 5
click at [175, 149] on input "DC1 West Passenger SN/L/ 381 , 57898158" at bounding box center [168, 148] width 14 height 14
checkbox input "true"
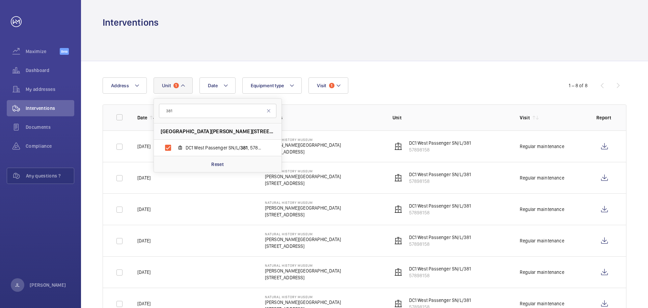
click at [461, 68] on div "Date Address [STREET_ADDRESS][GEOGRAPHIC_DATA][PERSON_NAME] SN/L/ 381 , 5789815…" at bounding box center [364, 229] width 567 height 337
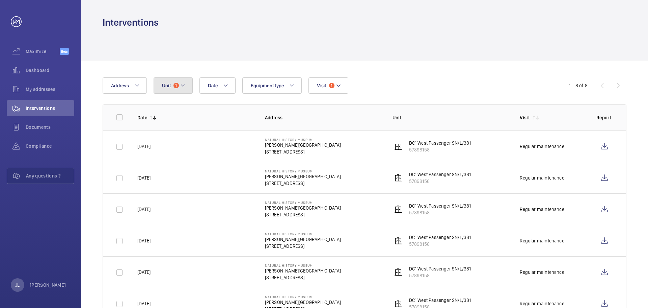
click at [181, 81] on button "Unit 1" at bounding box center [173, 85] width 39 height 16
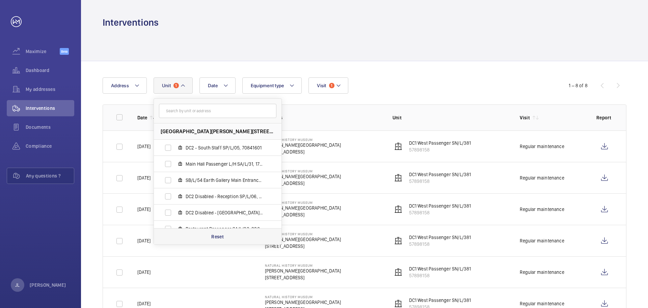
click at [216, 237] on p "Reset" at bounding box center [217, 236] width 12 height 7
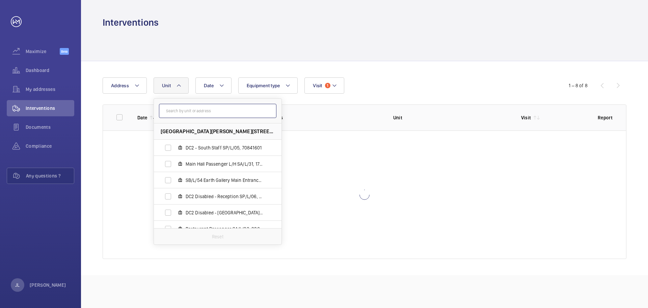
click at [207, 115] on input "text" at bounding box center [218, 111] width 118 height 14
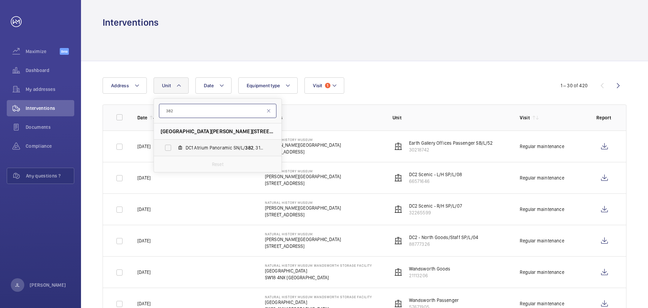
type input "382"
click at [196, 153] on label "DC1 Atrium Panoramic SN/L/ 382 , 31035179" at bounding box center [212, 147] width 117 height 16
click at [175, 153] on input "DC1 Atrium Panoramic SN/L/ 382 , 31035179" at bounding box center [168, 148] width 14 height 14
checkbox input "true"
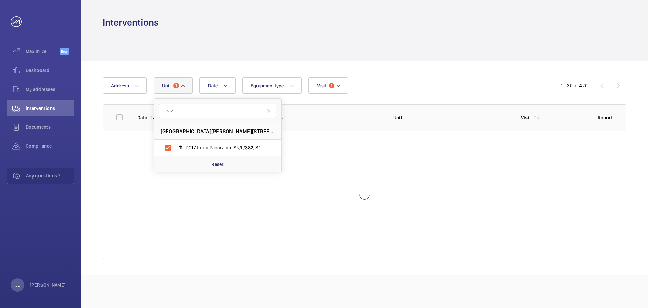
click at [407, 74] on div "Date Address [STREET_ADDRESS][GEOGRAPHIC_DATA][PERSON_NAME] SN/L/ 382 , 3103517…" at bounding box center [364, 168] width 567 height 214
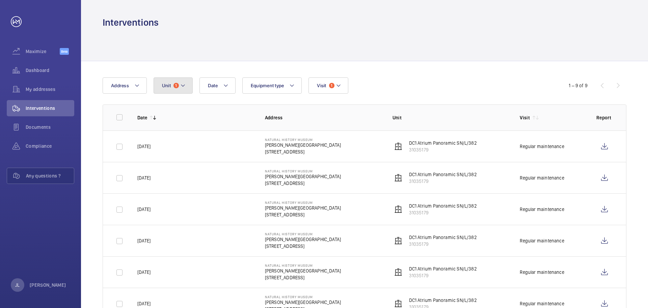
click at [180, 81] on mat-icon at bounding box center [182, 85] width 5 height 8
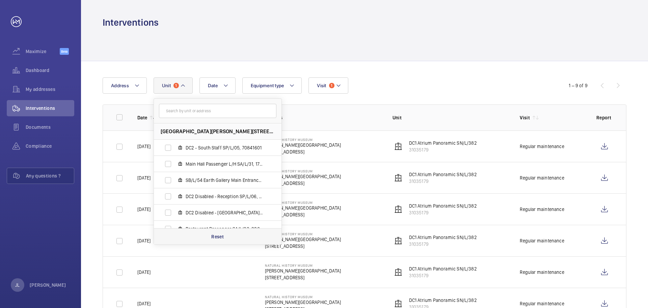
click at [228, 237] on div "Reset" at bounding box center [218, 236] width 128 height 16
click at [229, 109] on input "text" at bounding box center [218, 111] width 118 height 14
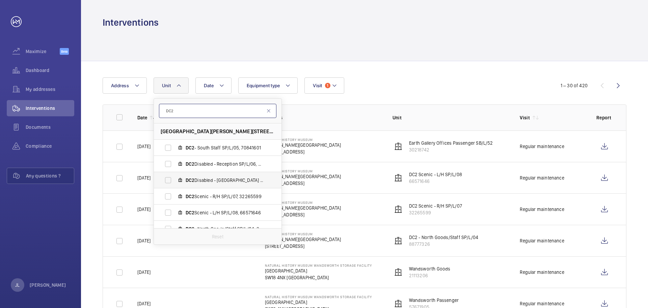
scroll to position [25, 0]
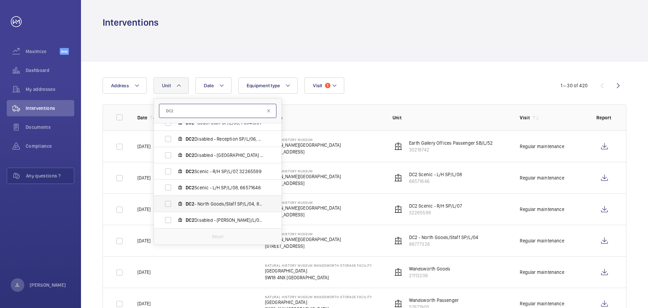
type input "DC2"
click at [233, 206] on span "DC2 - North Goods/Staff SP/L/04, 88777326" at bounding box center [225, 203] width 78 height 7
click at [175, 206] on input "DC2 - North Goods/Staff SP/L/04, 88777326" at bounding box center [168, 204] width 14 height 14
click at [169, 203] on label "DC2 - North Goods/Staff SP/L/04, 88777326" at bounding box center [212, 204] width 117 height 16
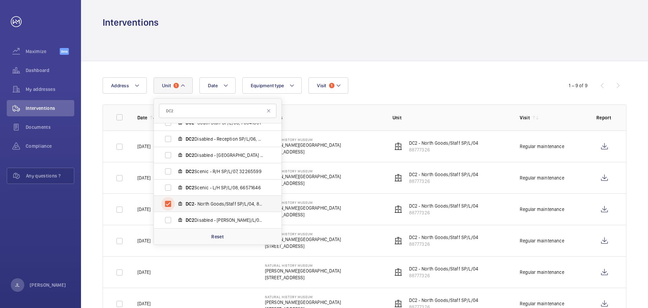
click at [169, 203] on input "DC2 - North Goods/Staff SP/L/04, 88777326" at bounding box center [168, 204] width 14 height 14
checkbox input "false"
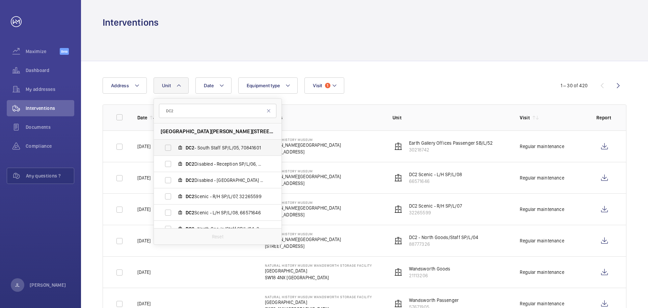
click at [210, 145] on span "DC2 - South Staff SP/L/05, 70841601" at bounding box center [225, 147] width 78 height 7
click at [175, 145] on input "DC2 - South Staff SP/L/05, 70841601" at bounding box center [168, 148] width 14 height 14
click at [163, 148] on label "DC2 - South Staff SP/L/05, 70841601" at bounding box center [212, 147] width 117 height 16
click at [163, 148] on input "DC2 - South Staff SP/L/05, 70841601" at bounding box center [168, 148] width 14 height 14
checkbox input "false"
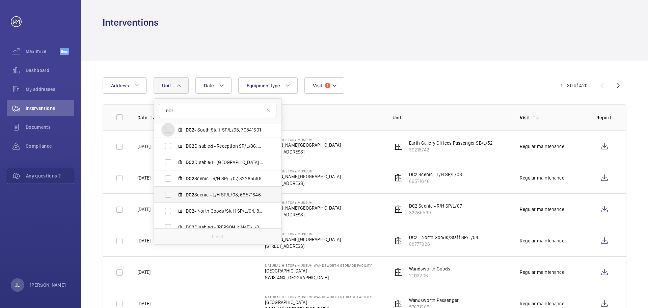
scroll to position [25, 0]
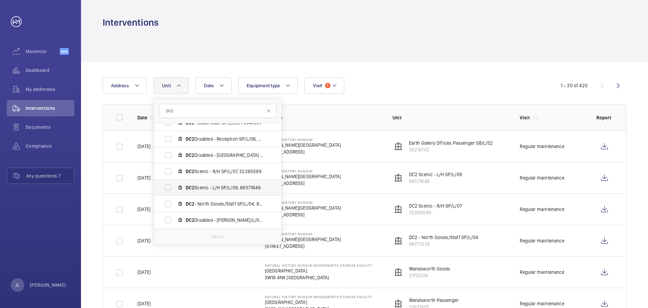
click at [188, 184] on span "DC2 Scenic - L/H SP/L/08, 66571646" at bounding box center [225, 187] width 78 height 7
click at [175, 184] on input "DC2 Scenic - L/H SP/L/08, 66571646" at bounding box center [168, 188] width 14 height 14
checkbox input "true"
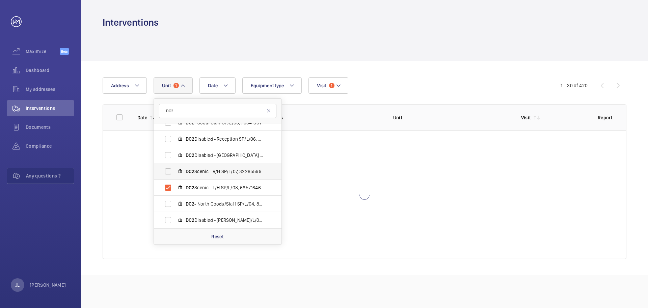
click at [184, 176] on label "DC2 Scenic - R/H SP/L/07, 32265599" at bounding box center [212, 171] width 117 height 16
click at [175, 176] on input "DC2 Scenic - R/H SP/L/07, 32265599" at bounding box center [168, 171] width 14 height 14
checkbox input "true"
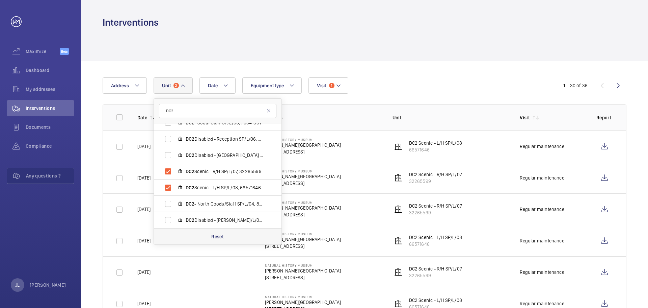
click at [238, 237] on div "Reset" at bounding box center [218, 236] width 128 height 16
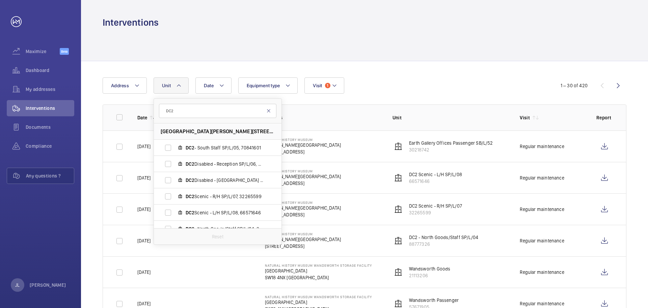
click at [266, 109] on mat-icon at bounding box center [268, 110] width 5 height 5
click at [252, 109] on input "text" at bounding box center [218, 111] width 118 height 14
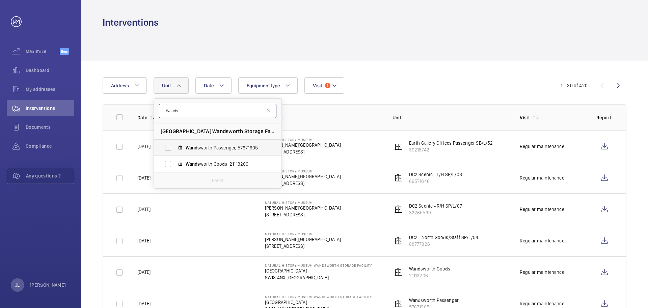
type input "Wands"
click at [213, 140] on label "Wands worth Passenger, 57671905" at bounding box center [212, 147] width 117 height 16
click at [175, 141] on input "Wands worth Passenger, 57671905" at bounding box center [168, 148] width 14 height 14
checkbox input "true"
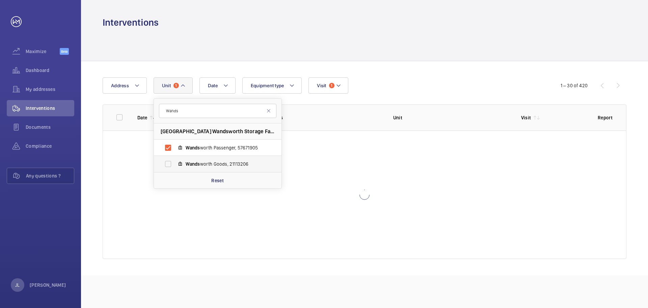
click at [201, 161] on span "Wands worth Goods, 21113206" at bounding box center [225, 163] width 78 height 7
click at [175, 161] on input "Wands worth Goods, 21113206" at bounding box center [168, 164] width 14 height 14
checkbox input "true"
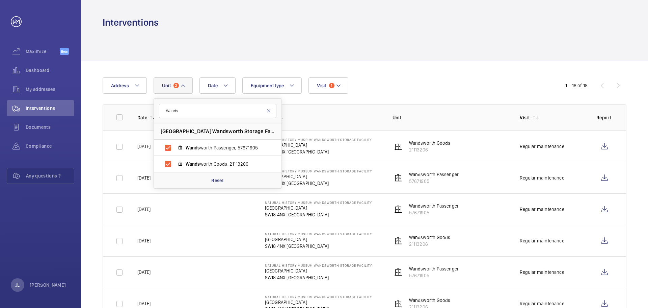
click at [269, 109] on mat-icon at bounding box center [268, 110] width 5 height 5
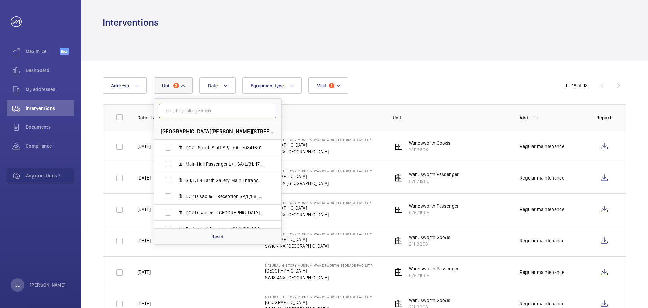
click at [256, 109] on input "text" at bounding box center [218, 111] width 118 height 14
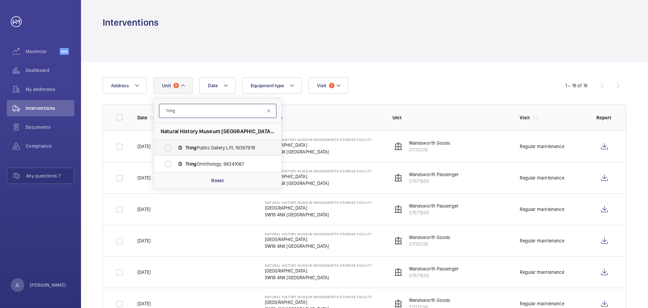
type input "Tring"
click at [169, 147] on label "Tring Public Gallery Lift, 16387918" at bounding box center [212, 147] width 117 height 16
click at [169, 147] on input "Tring Public Gallery Lift, 16387918" at bounding box center [168, 148] width 14 height 14
checkbox input "true"
click at [171, 164] on label "Tring Ornithology, 98341067" at bounding box center [212, 164] width 117 height 16
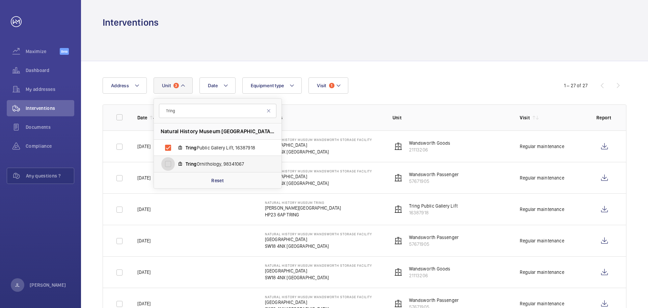
click at [171, 164] on input "Tring Ornithology, 98341067" at bounding box center [168, 164] width 14 height 14
checkbox input "true"
click at [238, 188] on div "Reset" at bounding box center [218, 180] width 128 height 16
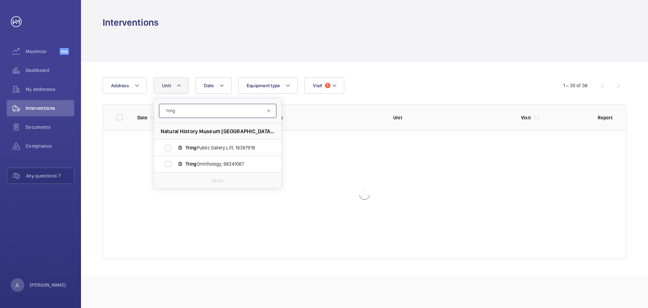
click at [201, 116] on input "Tring" at bounding box center [218, 111] width 118 height 14
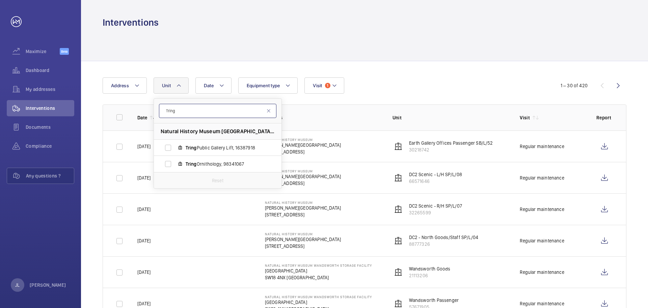
drag, startPoint x: 205, startPoint y: 114, endPoint x: 88, endPoint y: 115, distance: 117.2
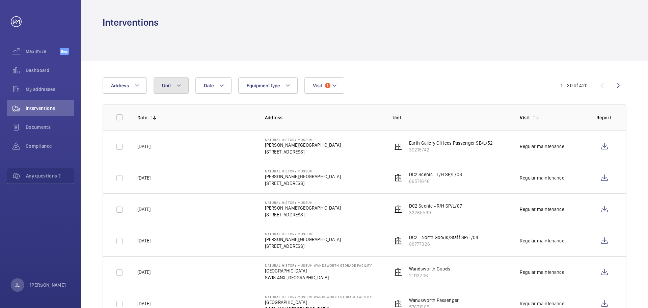
click at [167, 86] on span "Unit" at bounding box center [166, 85] width 9 height 5
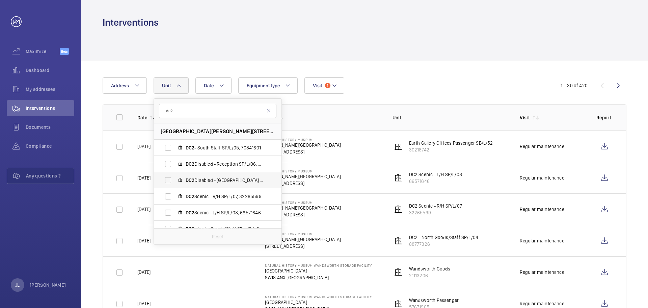
type input "dc2"
click at [215, 173] on label "DC2 Disabled - [GEOGRAPHIC_DATA] SP/L/03, 36021063" at bounding box center [212, 180] width 117 height 16
click at [175, 173] on input "DC2 Disabled - [GEOGRAPHIC_DATA] SP/L/03, 36021063" at bounding box center [168, 180] width 14 height 14
checkbox input "true"
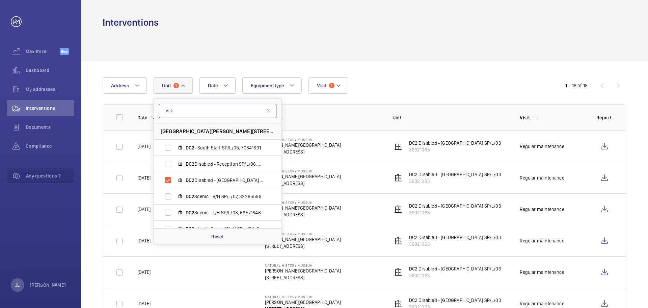
click at [269, 115] on input "dc2" at bounding box center [218, 111] width 118 height 14
click at [266, 109] on mat-icon at bounding box center [268, 110] width 5 height 5
click at [248, 237] on div "Reset" at bounding box center [218, 236] width 128 height 16
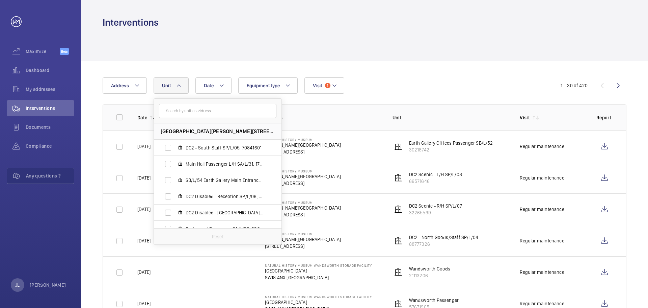
click at [437, 87] on div "Date Address [GEOGRAPHIC_DATA][PERSON_NAME] - South Staff SP/L/05, 70841601 [GE…" at bounding box center [324, 85] width 443 height 16
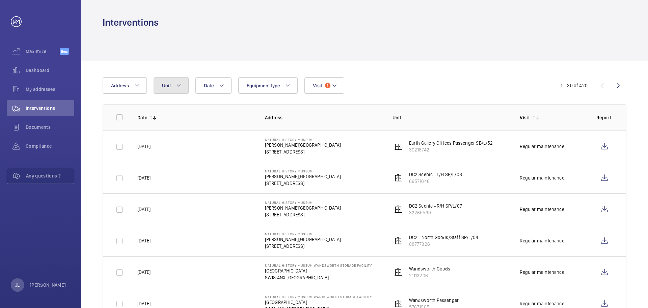
click at [180, 84] on mat-icon at bounding box center [178, 85] width 5 height 8
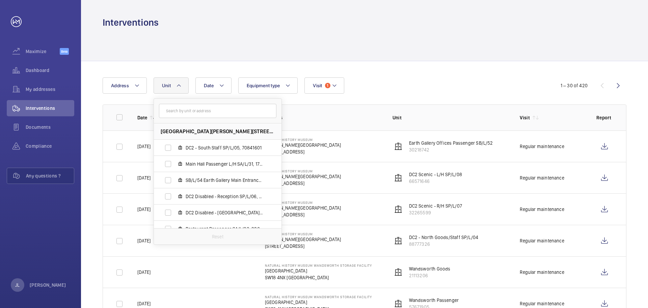
click at [214, 110] on input "text" at bounding box center [218, 111] width 118 height 14
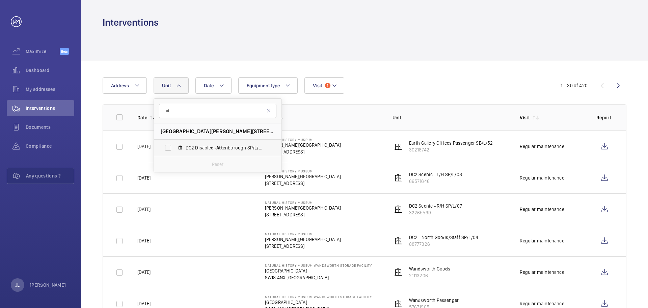
type input "att"
click at [223, 147] on span "DC2 Disabled - Att enborough SP/L/01, 65199026" at bounding box center [225, 147] width 78 height 7
click at [175, 147] on input "DC2 Disabled - Att enborough SP/L/01, 65199026" at bounding box center [168, 148] width 14 height 14
checkbox input "true"
